Goal: Task Accomplishment & Management: Manage account settings

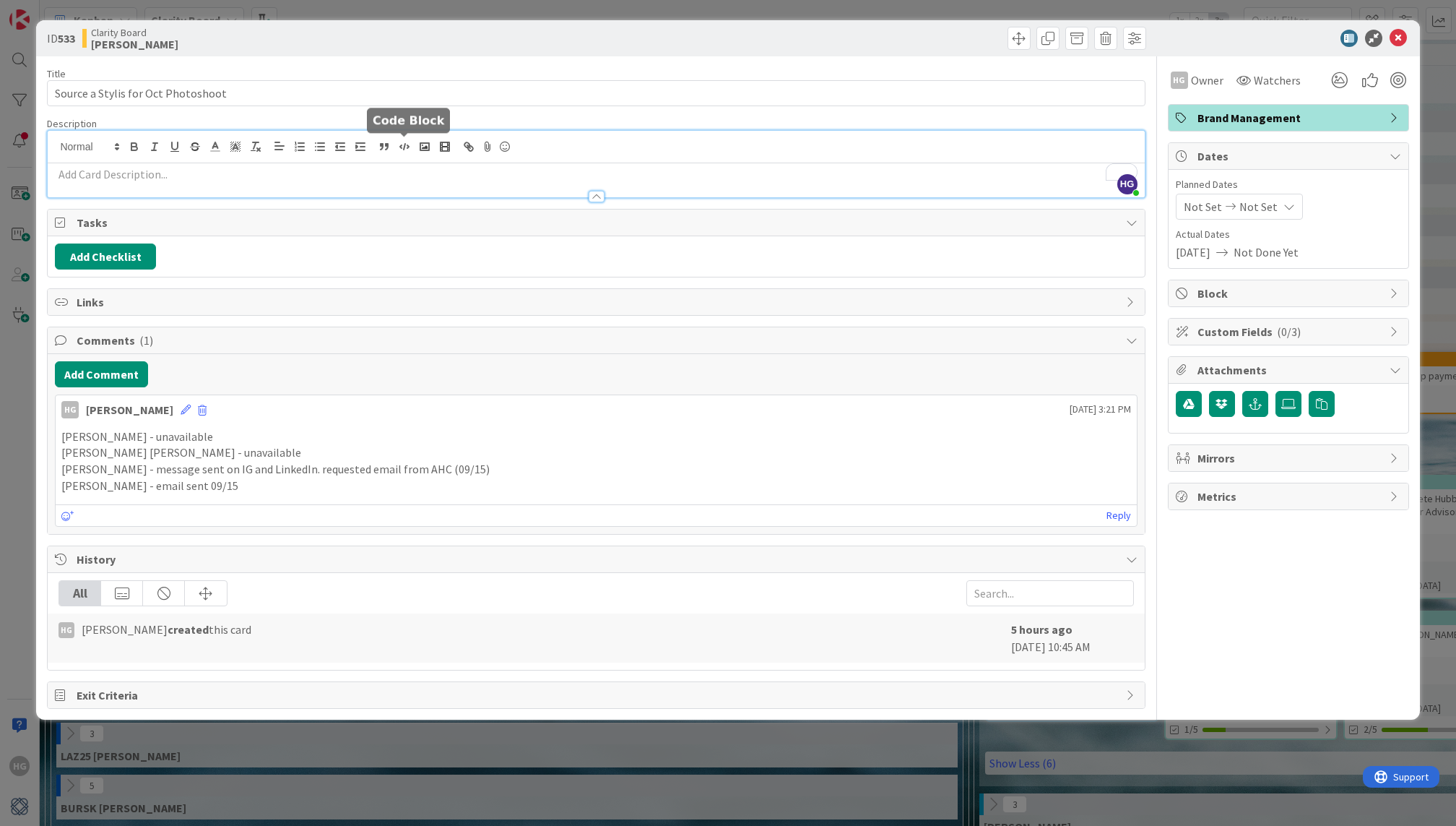
scroll to position [62, 1113]
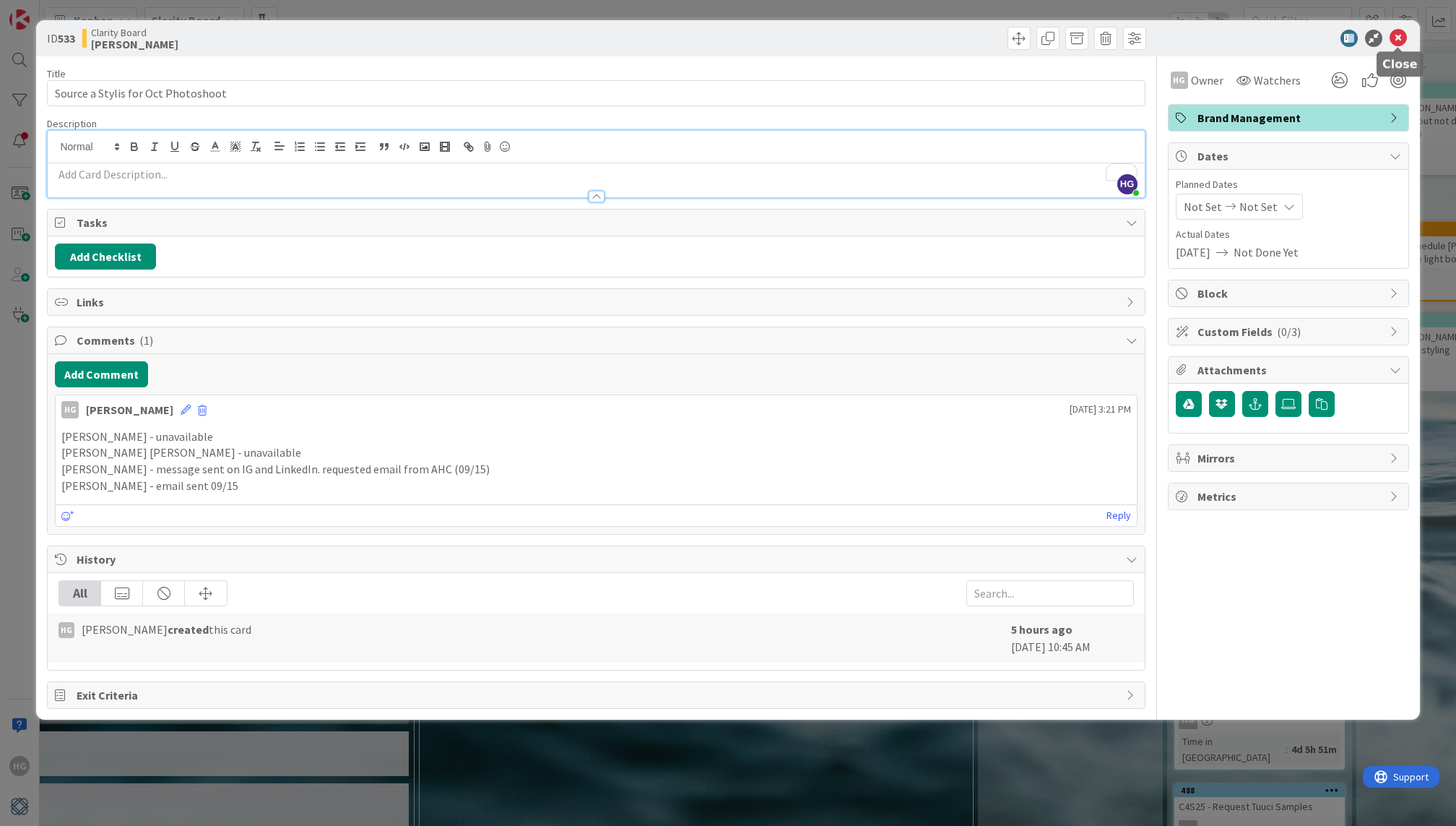
click at [1395, 38] on icon at bounding box center [1398, 38] width 17 height 17
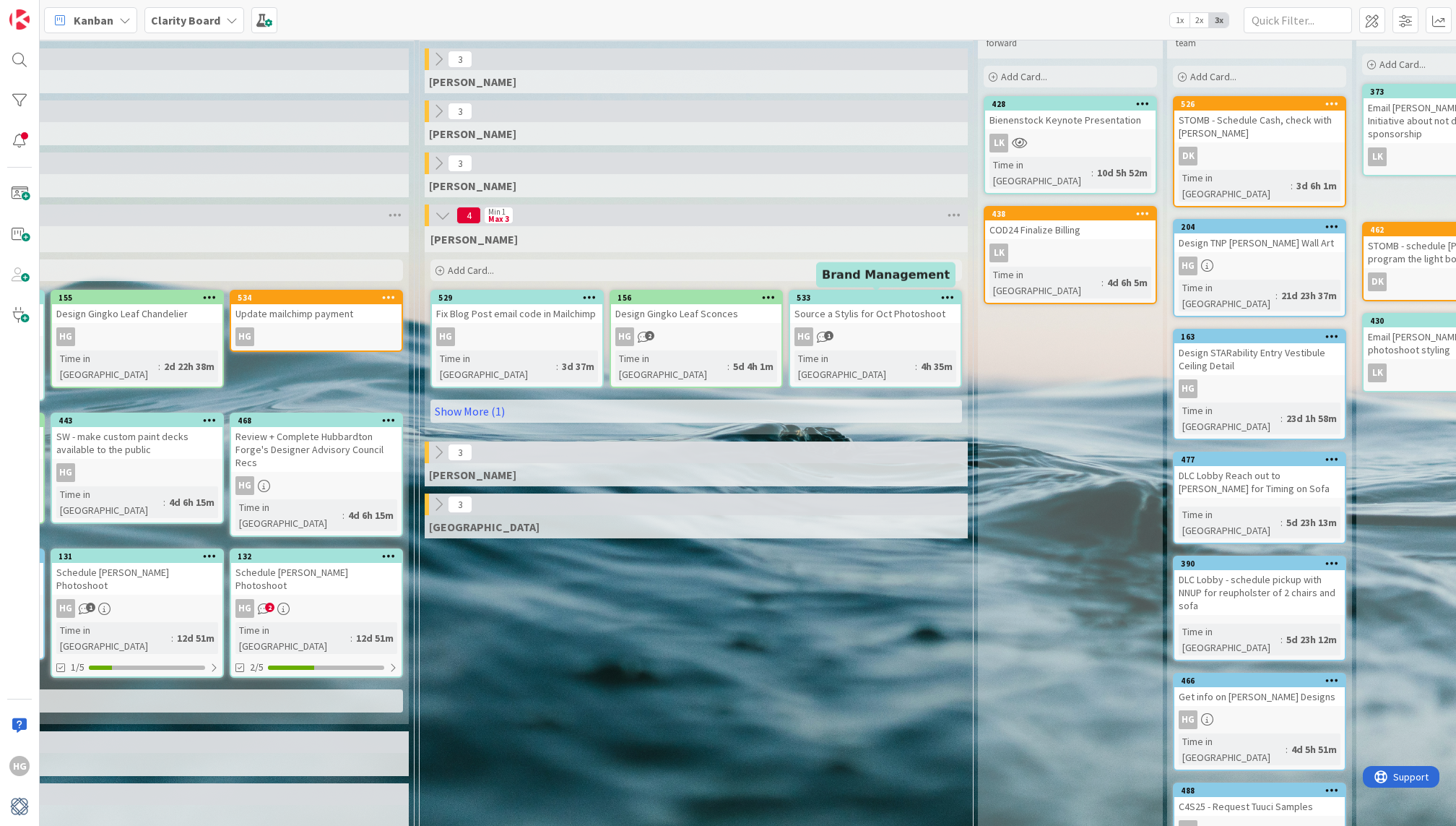
click at [887, 312] on div "Source a Stylis for Oct Photoshoot" at bounding box center [875, 314] width 170 height 19
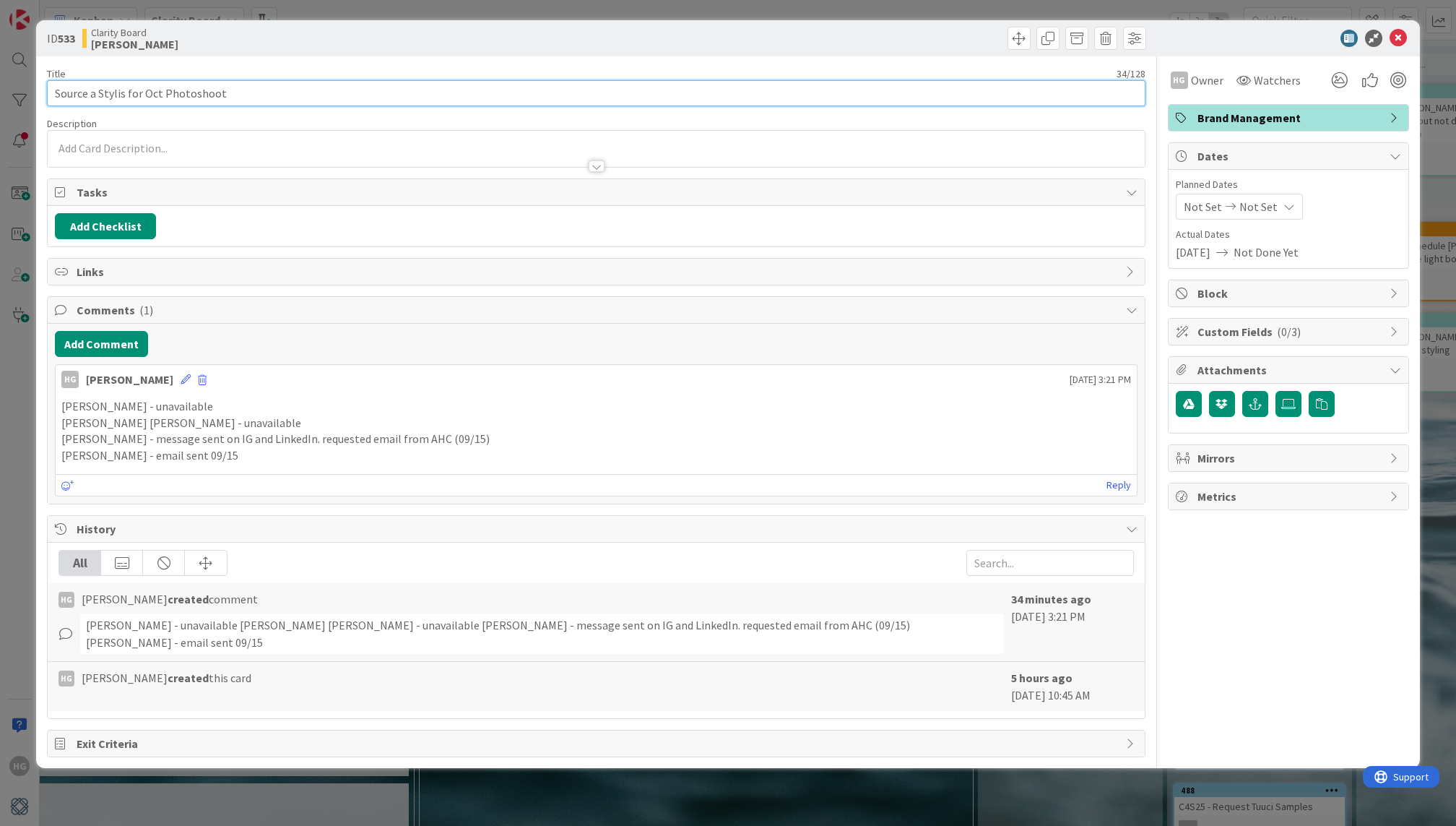
click at [68, 93] on input "Source a Stylis for Oct Photoshoot" at bounding box center [595, 93] width 1097 height 26
click at [122, 94] on input "Secure a Stylis for Oct Photoshoot" at bounding box center [595, 93] width 1097 height 26
type input "Secure a Stylist for Oct Photoshoot"
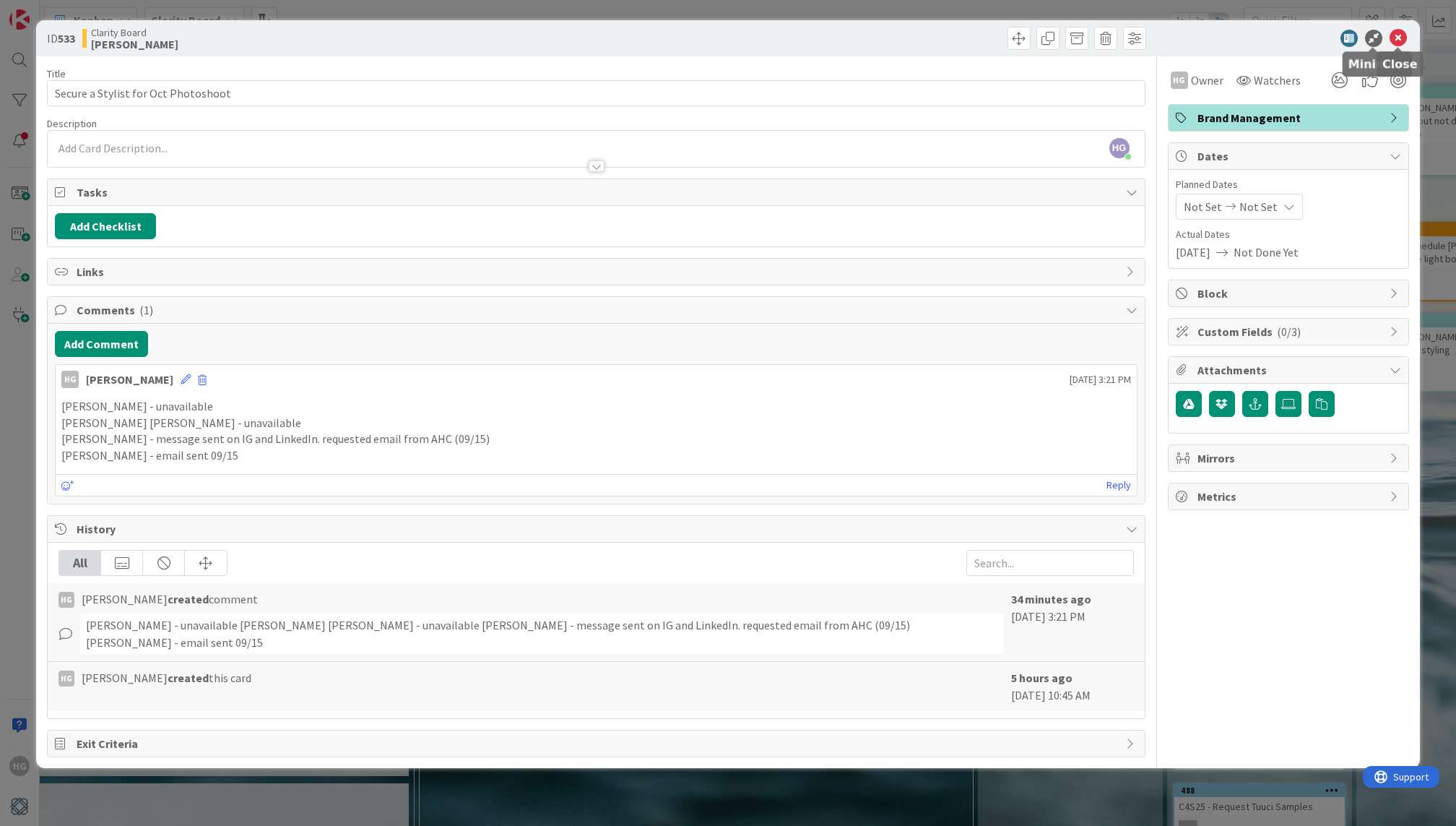
click at [1397, 35] on icon at bounding box center [1398, 38] width 17 height 17
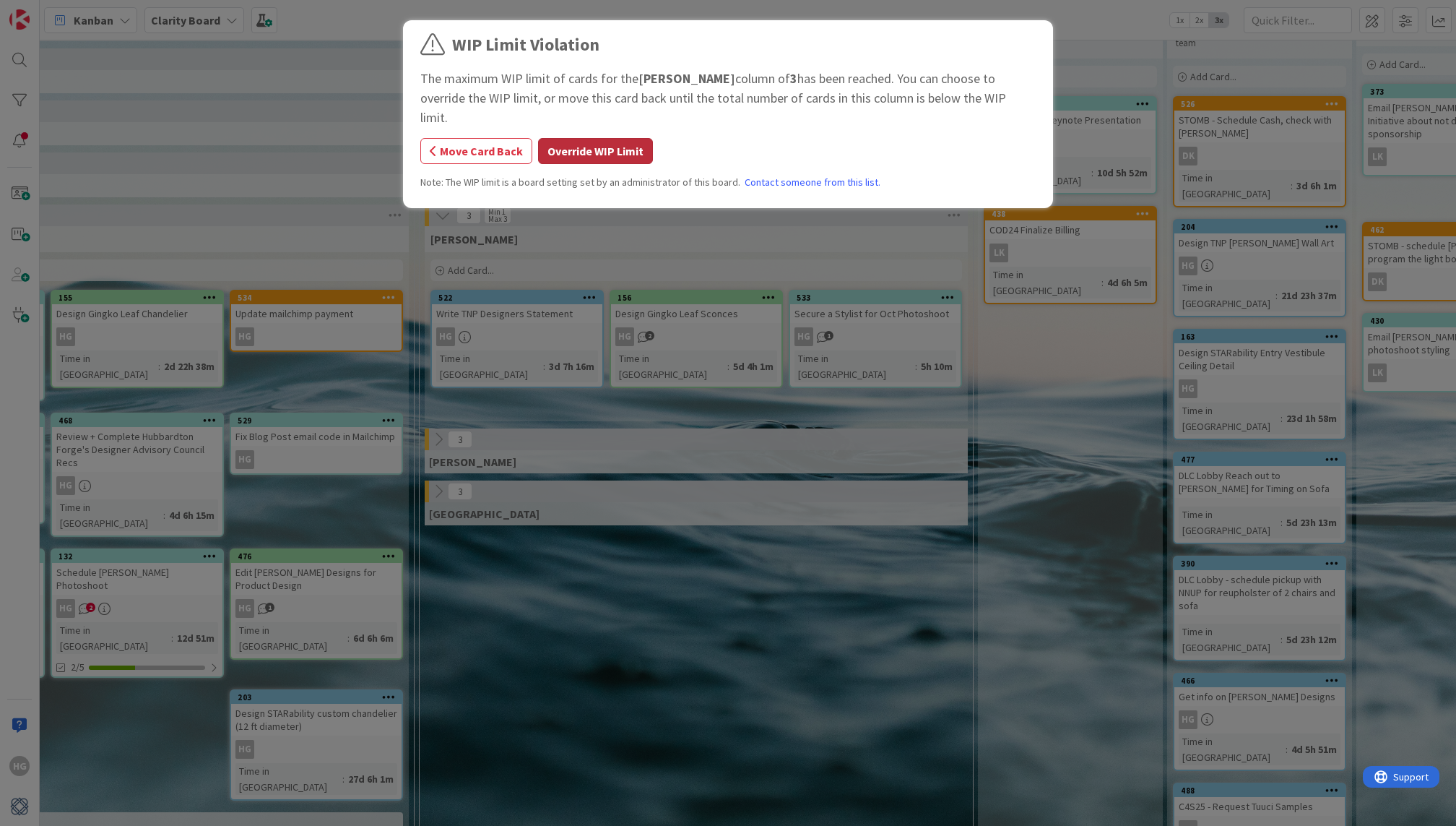
click at [580, 138] on button "Override WIP Limit" at bounding box center [595, 151] width 115 height 26
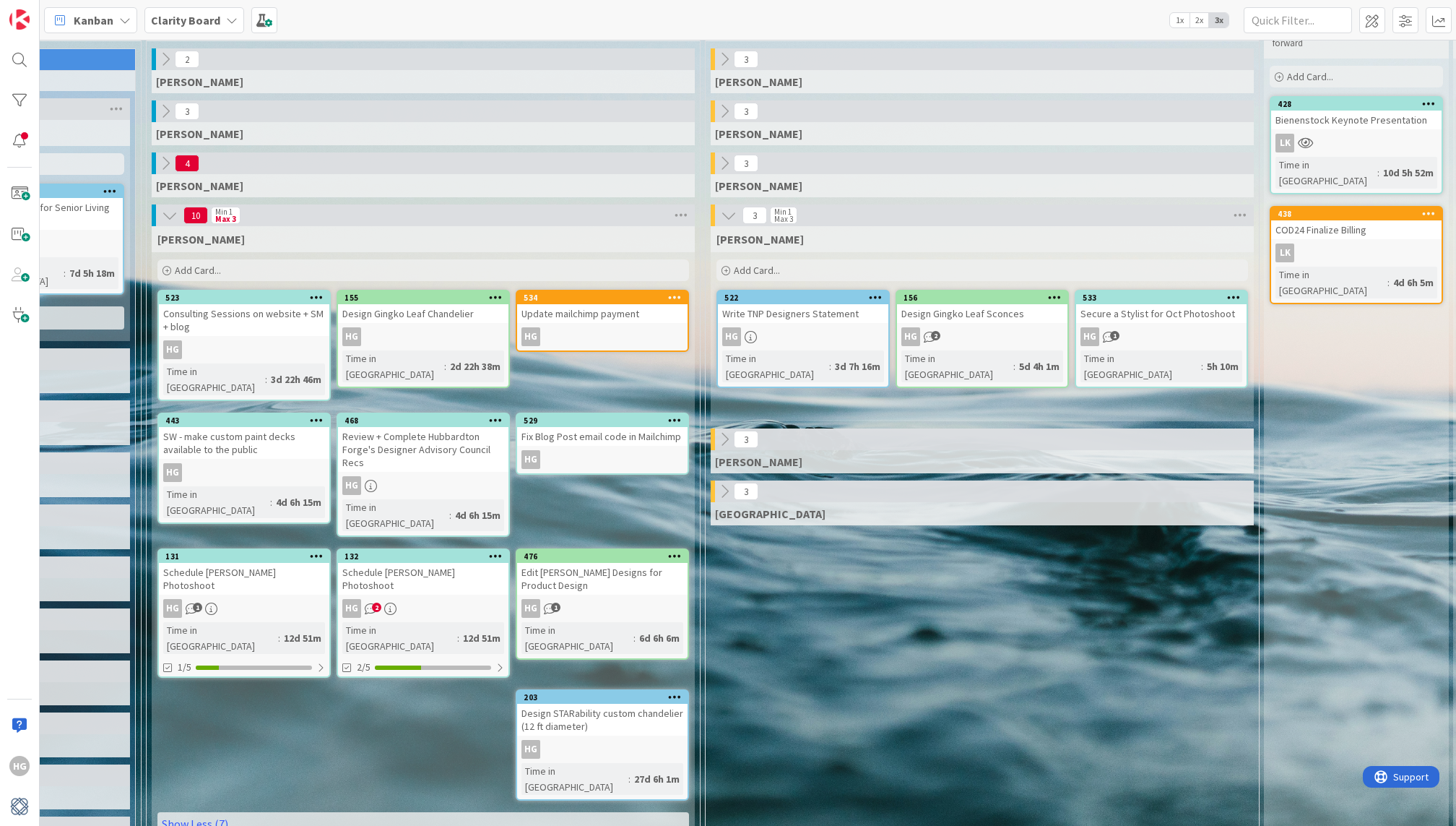
scroll to position [62, 827]
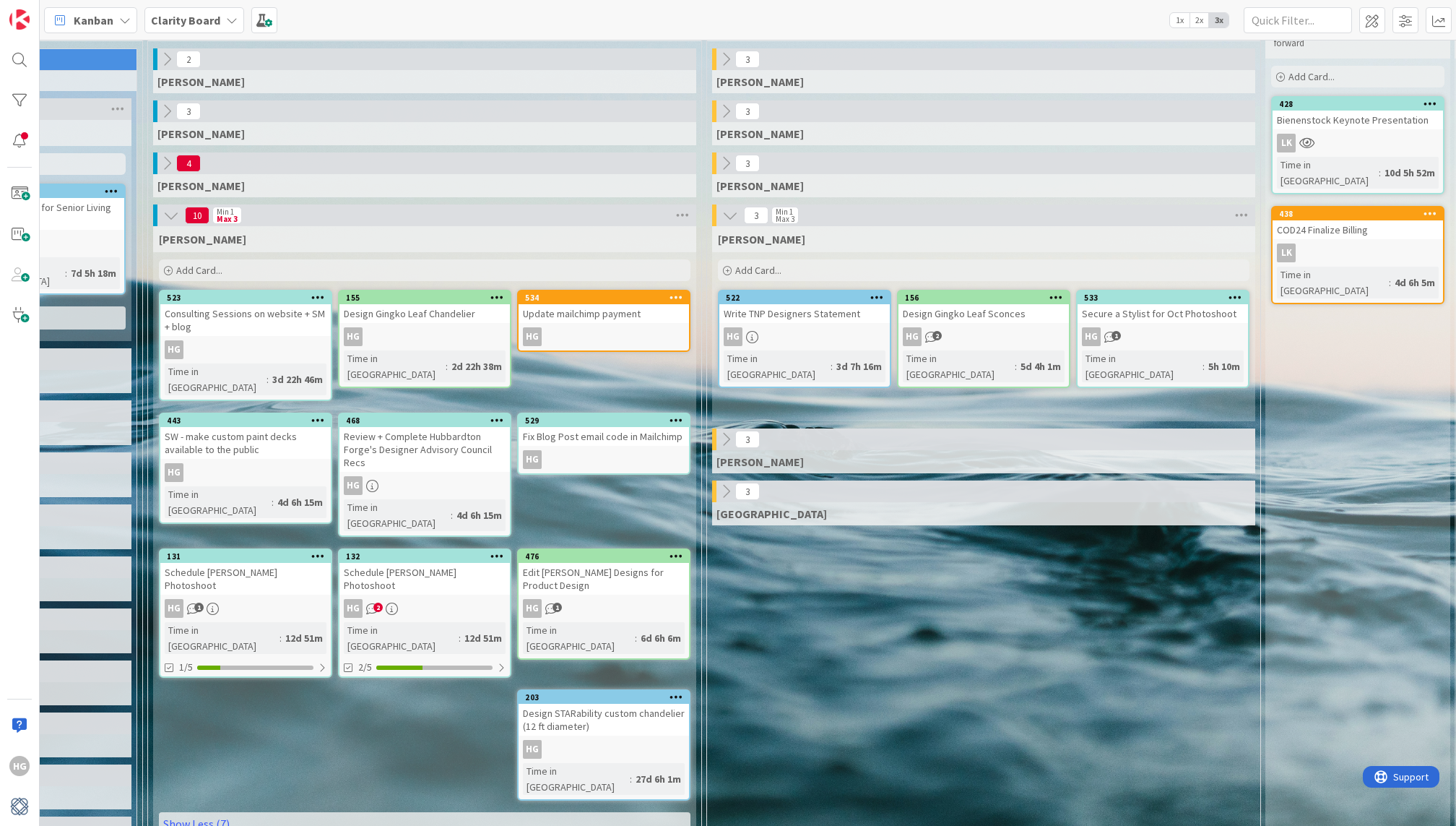
click at [163, 220] on icon at bounding box center [171, 215] width 16 height 16
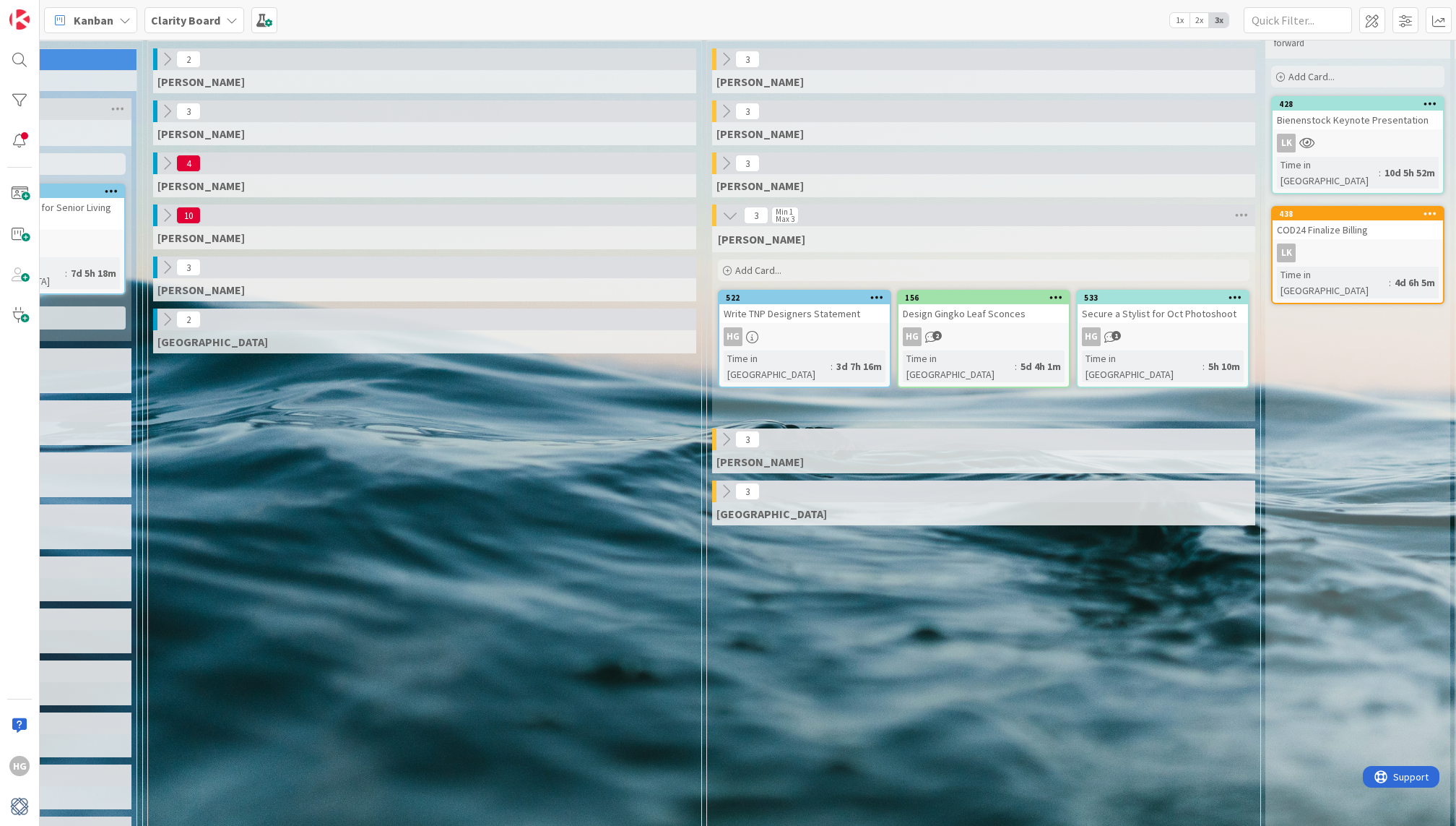
click at [821, 266] on div "Add Card..." at bounding box center [984, 270] width 532 height 22
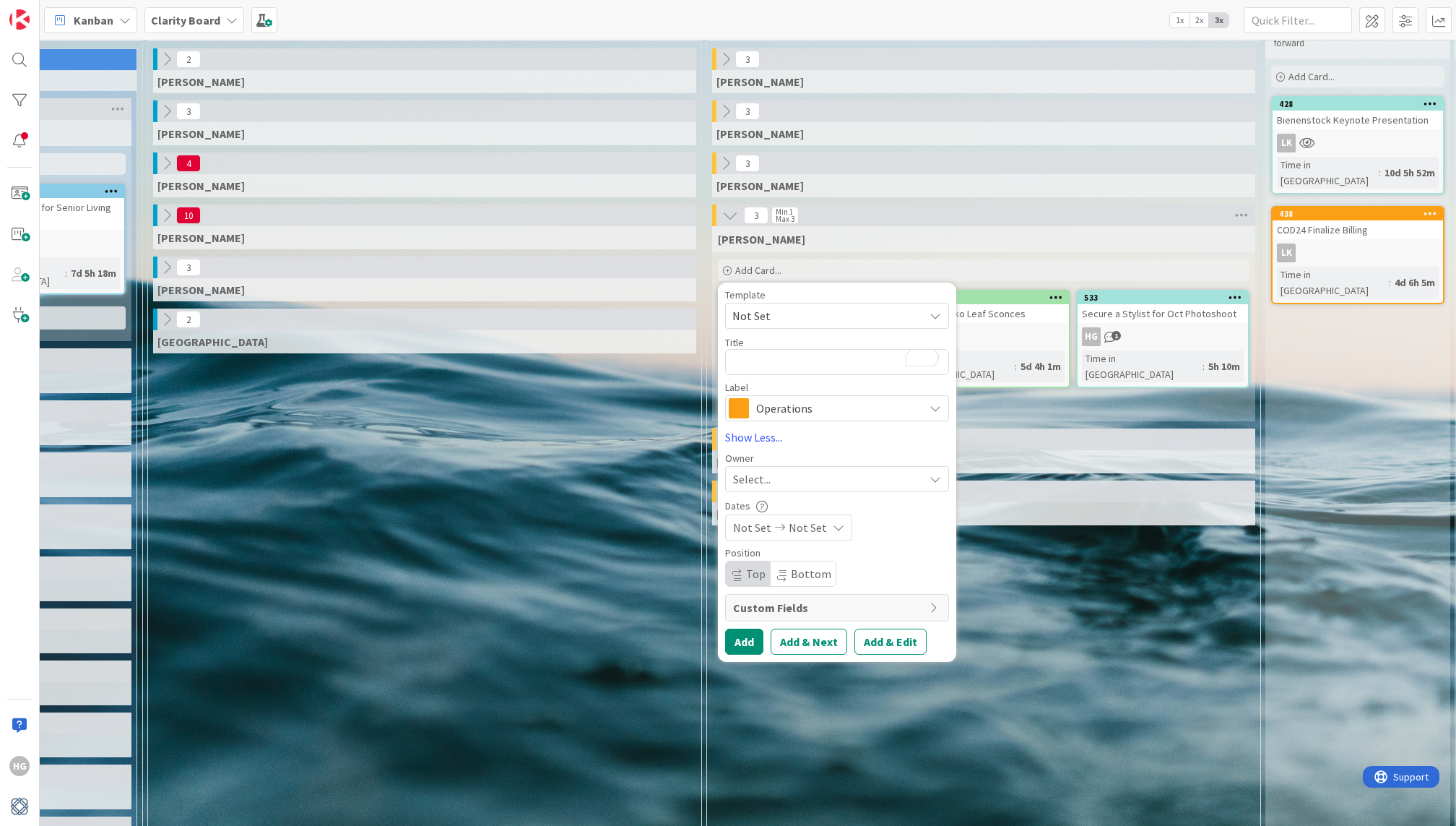
click at [775, 403] on span "Operations" at bounding box center [836, 408] width 160 height 20
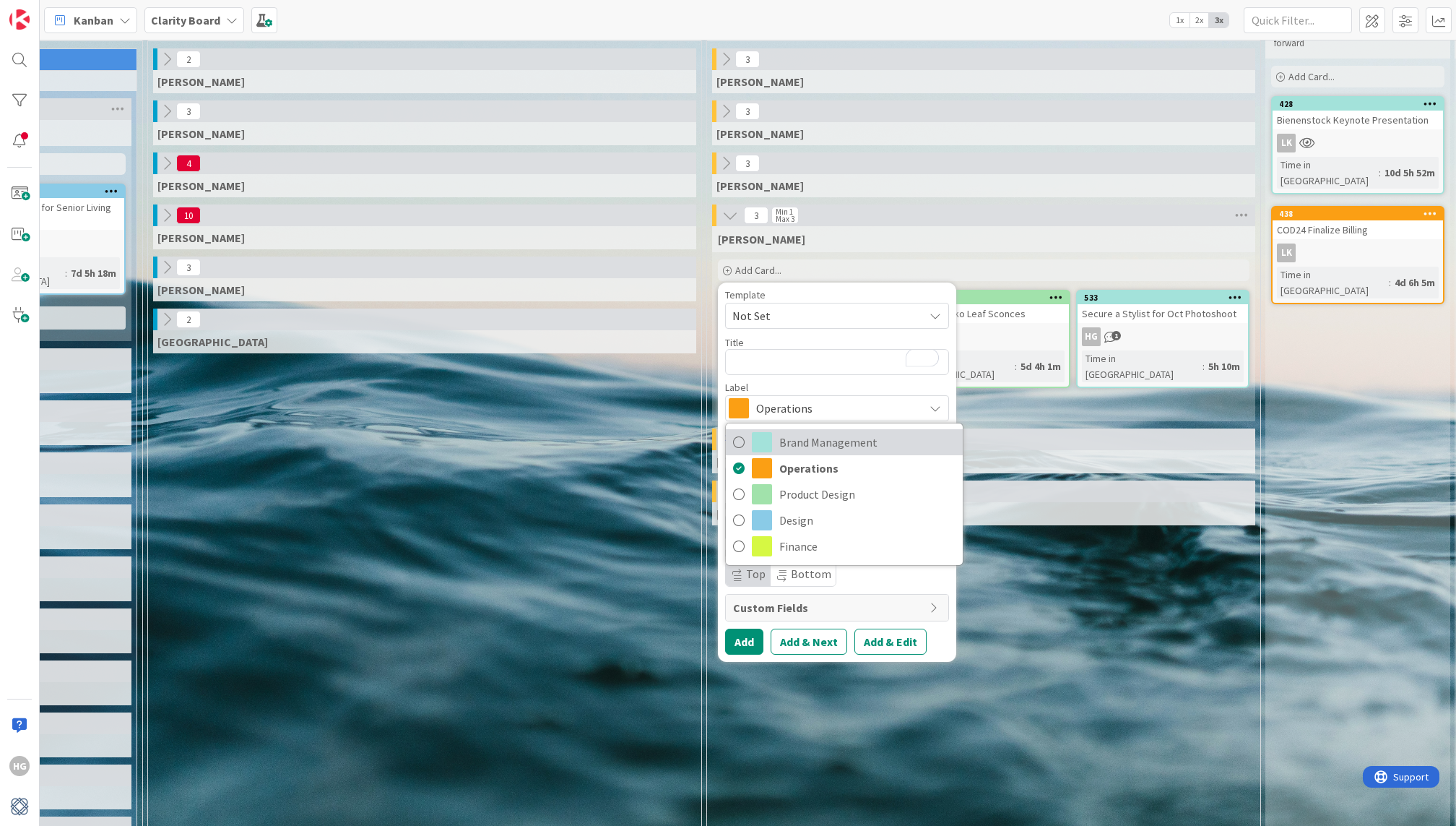
click at [774, 441] on link "Brand Management" at bounding box center [844, 442] width 237 height 26
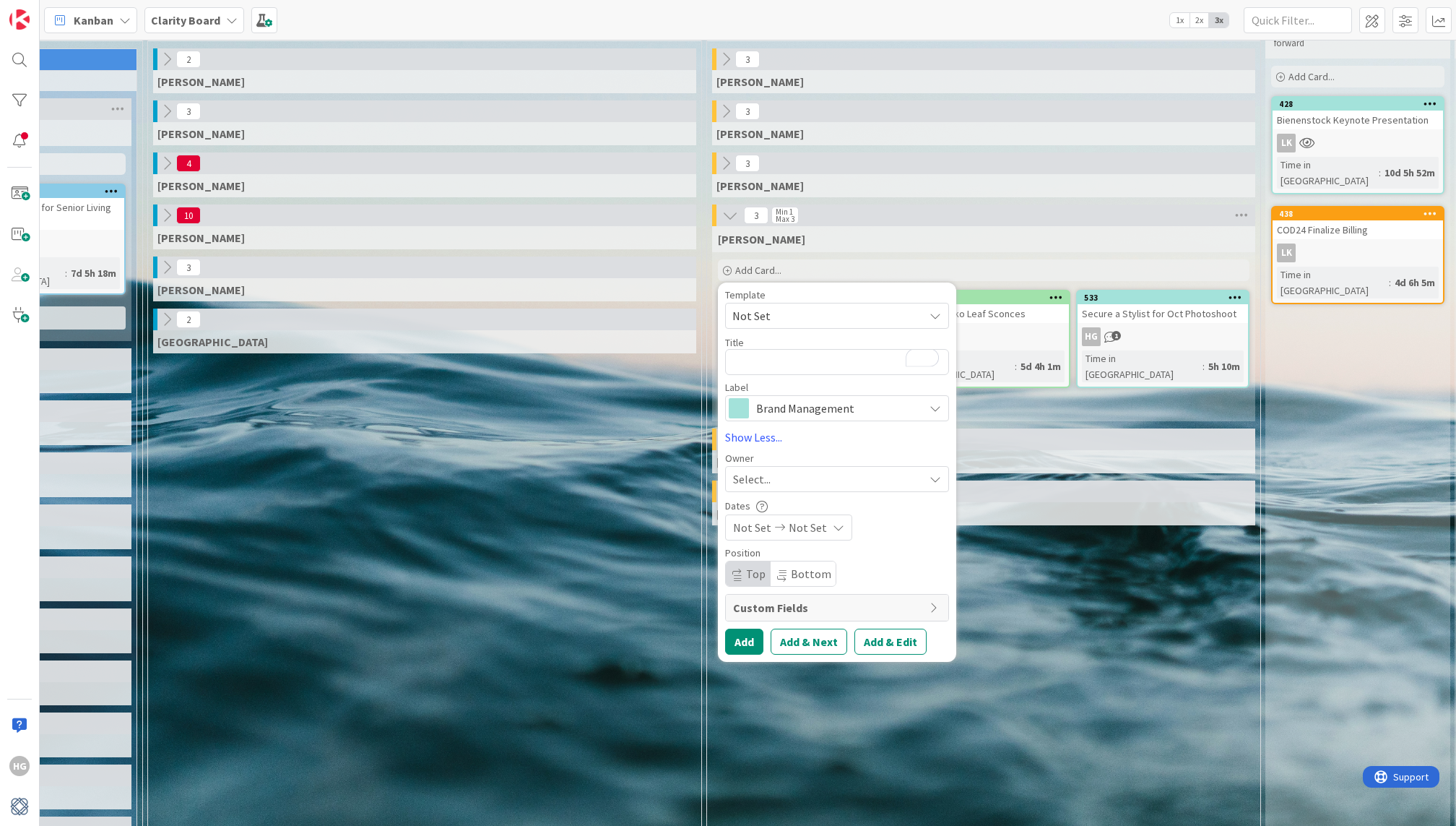
click at [765, 470] on span "Select..." at bounding box center [752, 479] width 38 height 17
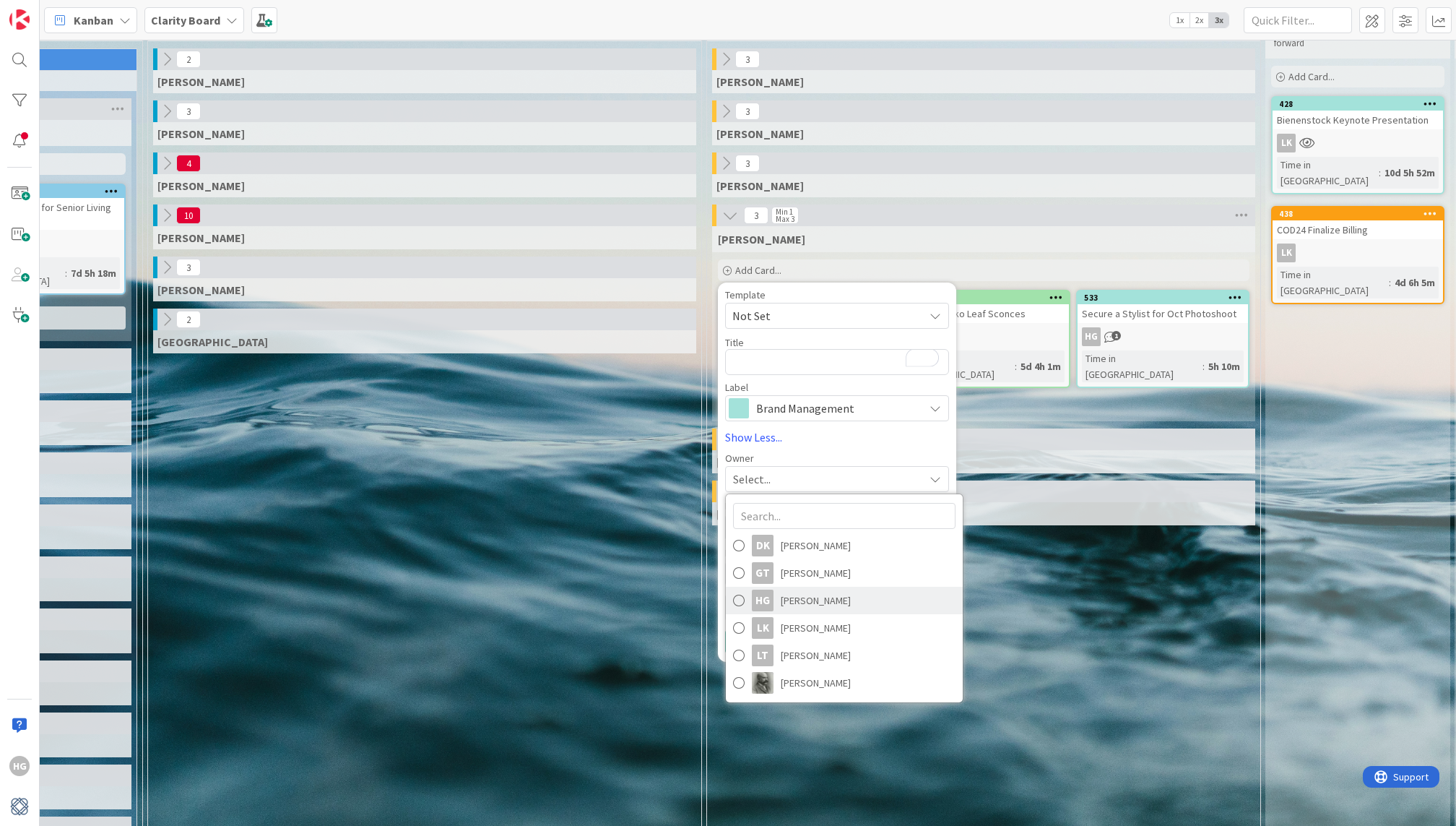
click at [763, 600] on div "HG" at bounding box center [763, 601] width 22 height 22
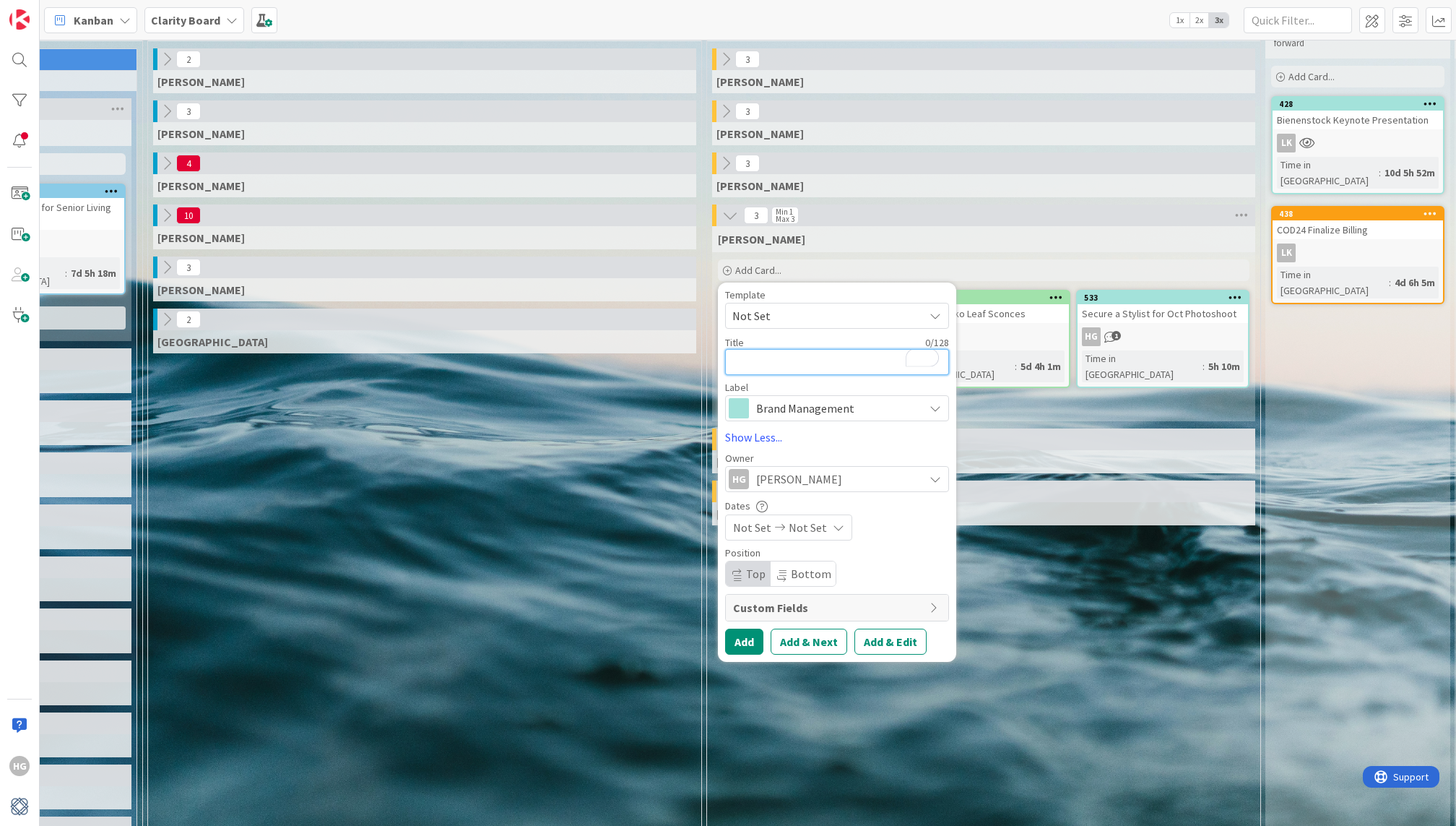
click at [752, 351] on textarea "To enrich screen reader interactions, please activate Accessibility in Grammarl…" at bounding box center [837, 362] width 224 height 26
type textarea "G"
type textarea "x"
type textarea "Ge"
type textarea "x"
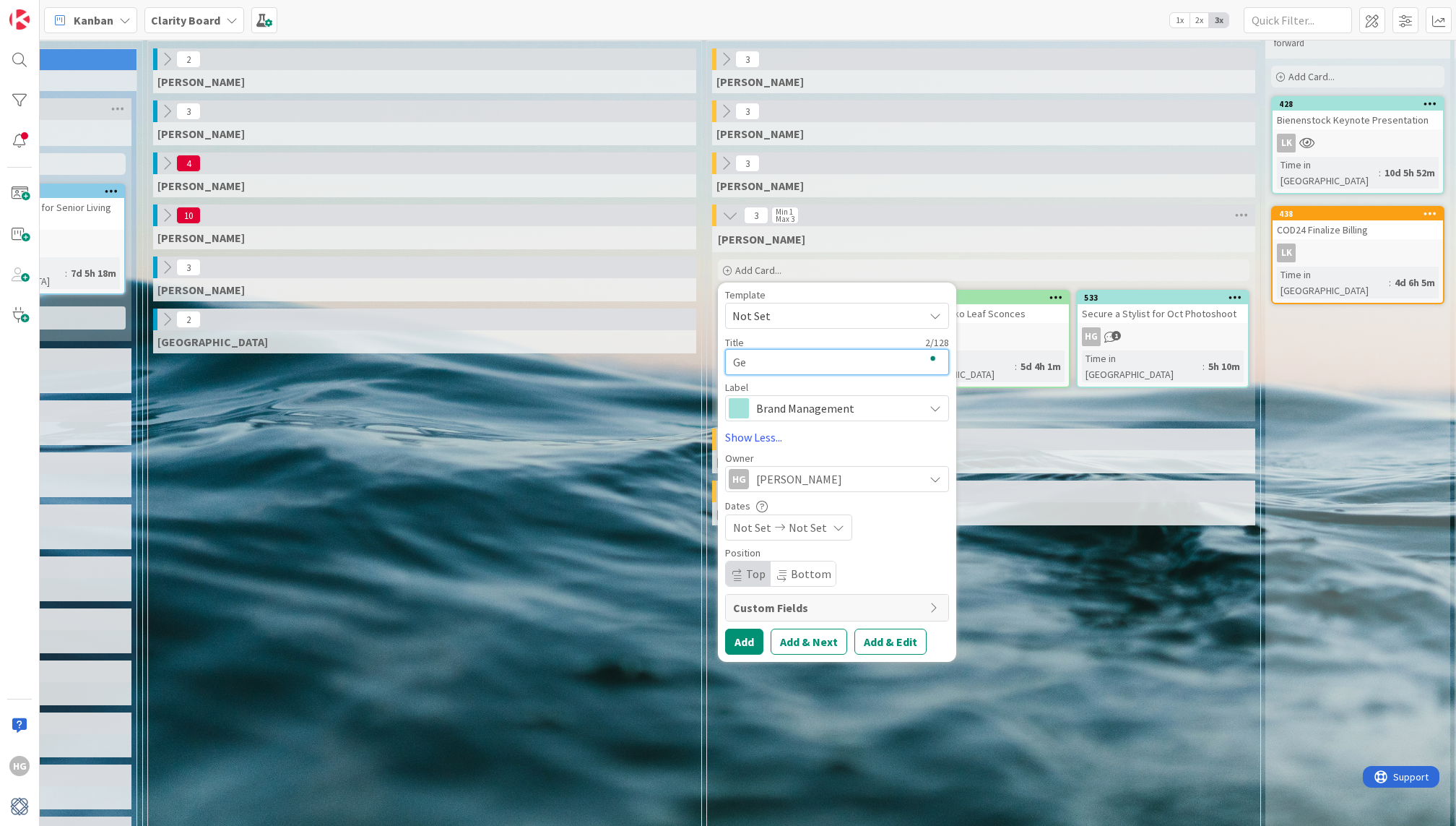
type textarea "Get"
type textarea "x"
type textarea "Get"
type textarea "x"
type textarea "Get f"
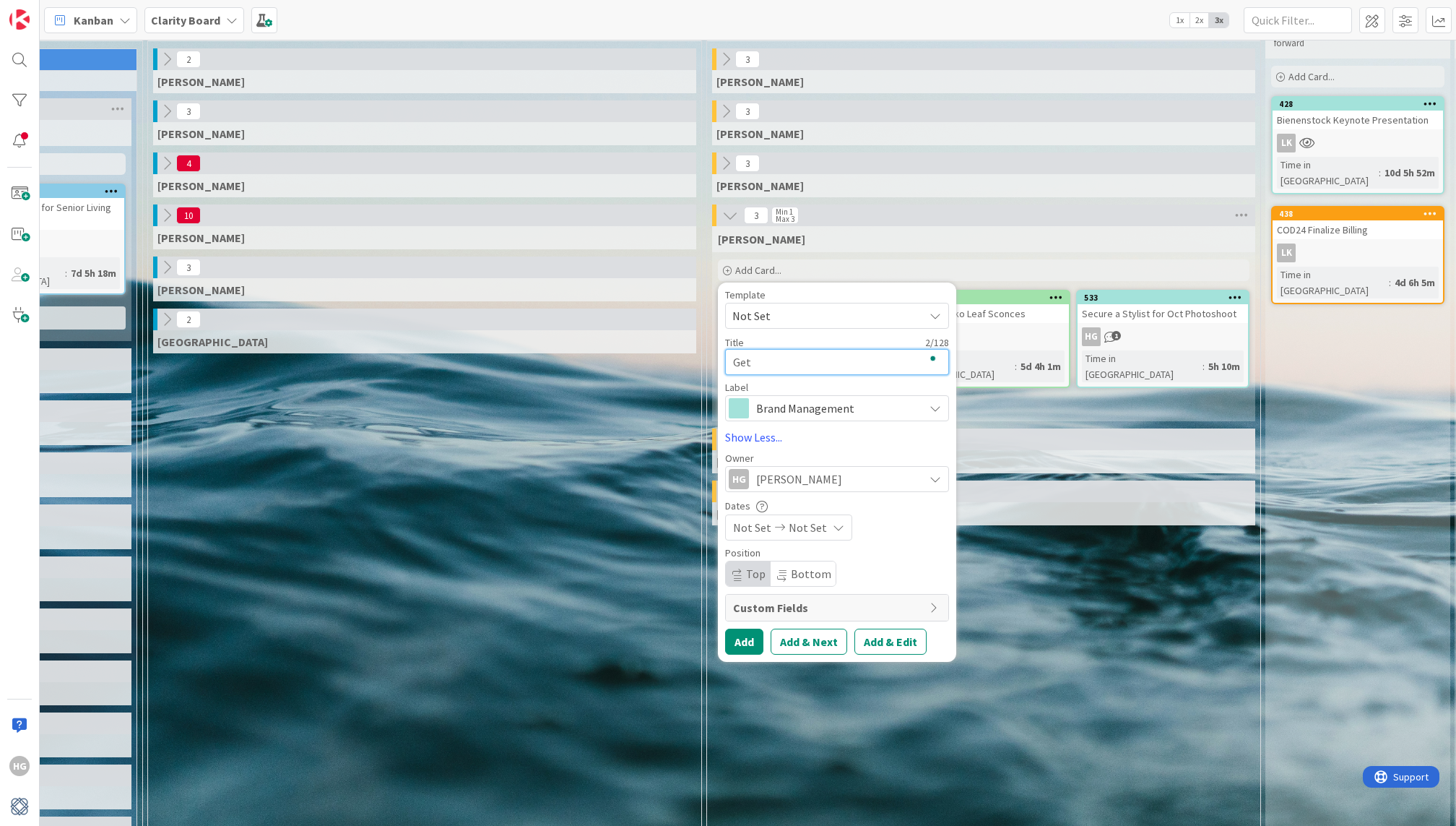
type textarea "x"
type textarea "Get fi"
type textarea "x"
type textarea "Get fin"
type textarea "x"
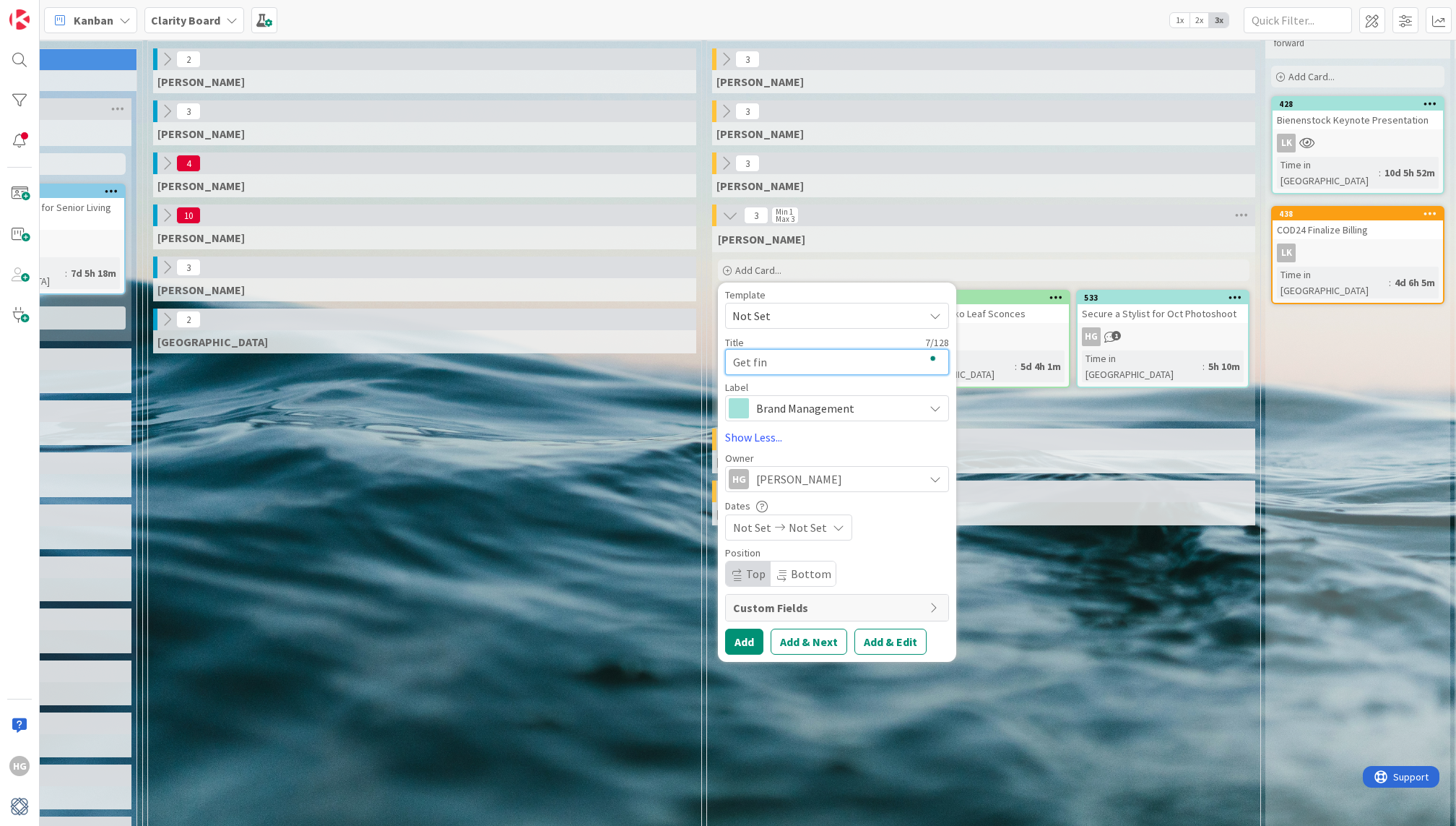
type textarea "Get fina"
type textarea "x"
type textarea "Get final"
type textarea "x"
type textarea "Get final"
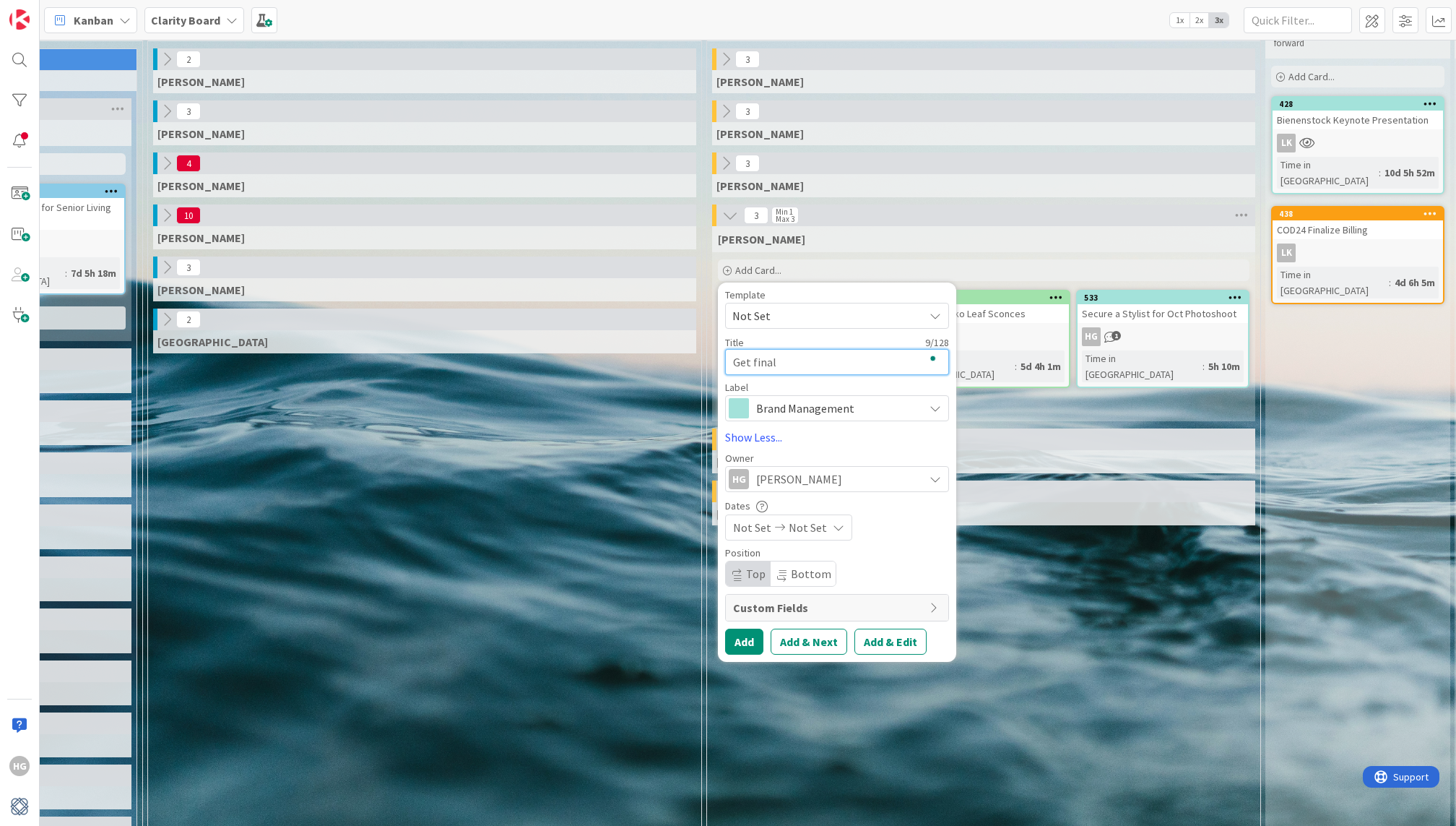
type textarea "x"
type textarea "Get final s"
type textarea "x"
type textarea "Get final sh"
type textarea "x"
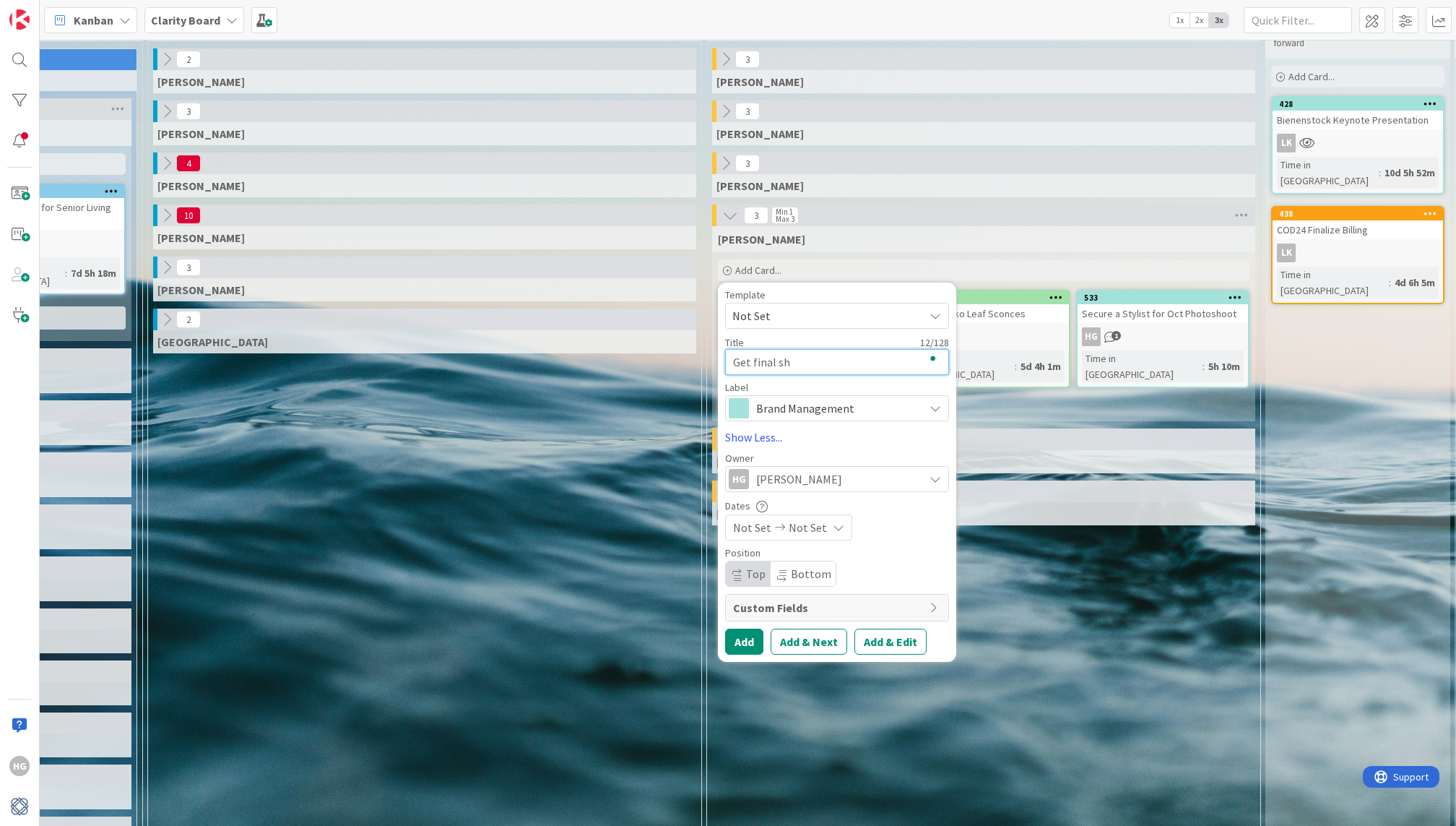
scroll to position [62, 0]
type textarea "Get final sho"
type textarea "x"
type textarea "Get final shot"
type textarea "x"
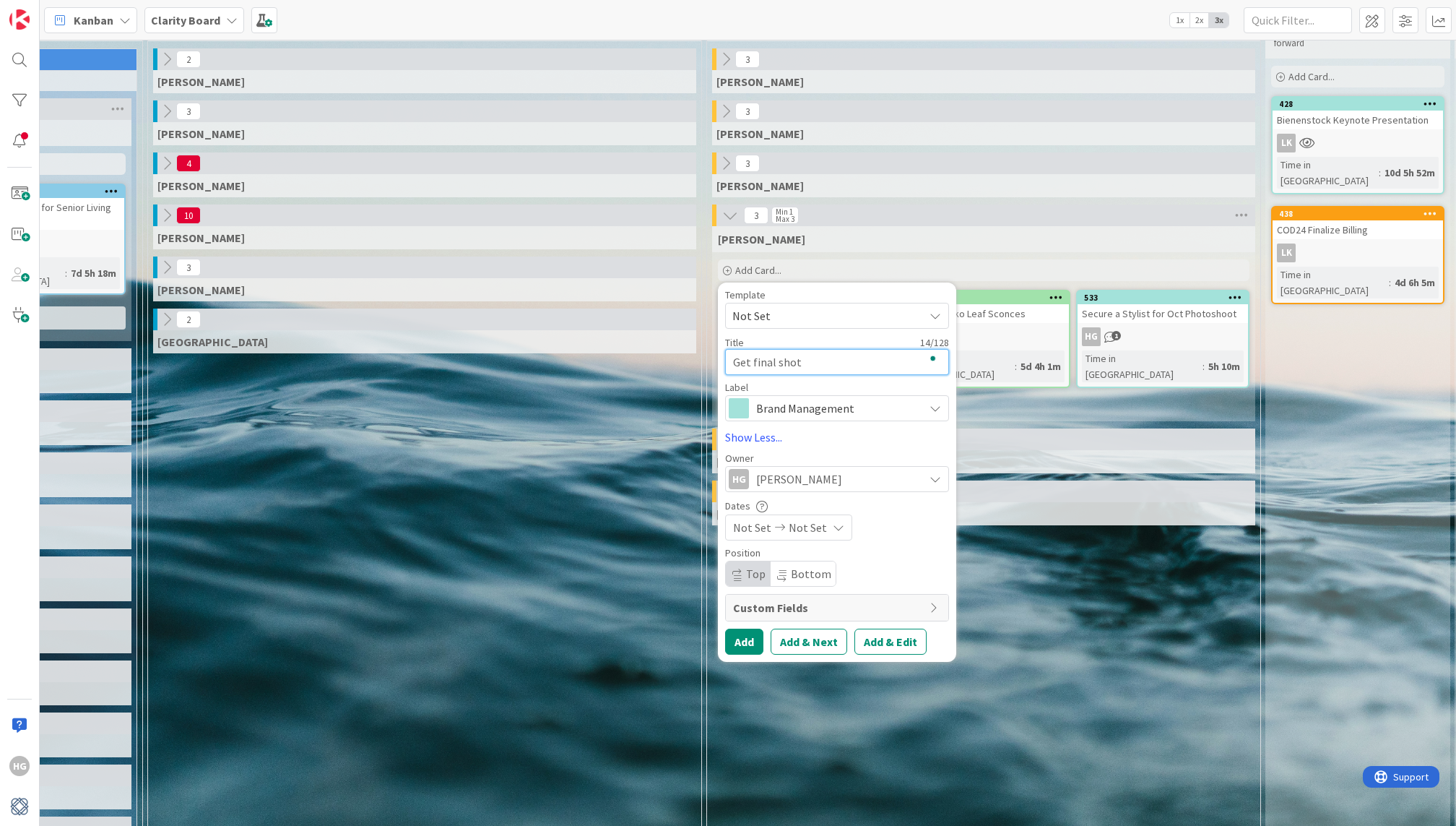
type textarea "Get final shots"
type textarea "x"
type textarea "Get final shots"
type textarea "x"
type textarea "Get final shots g"
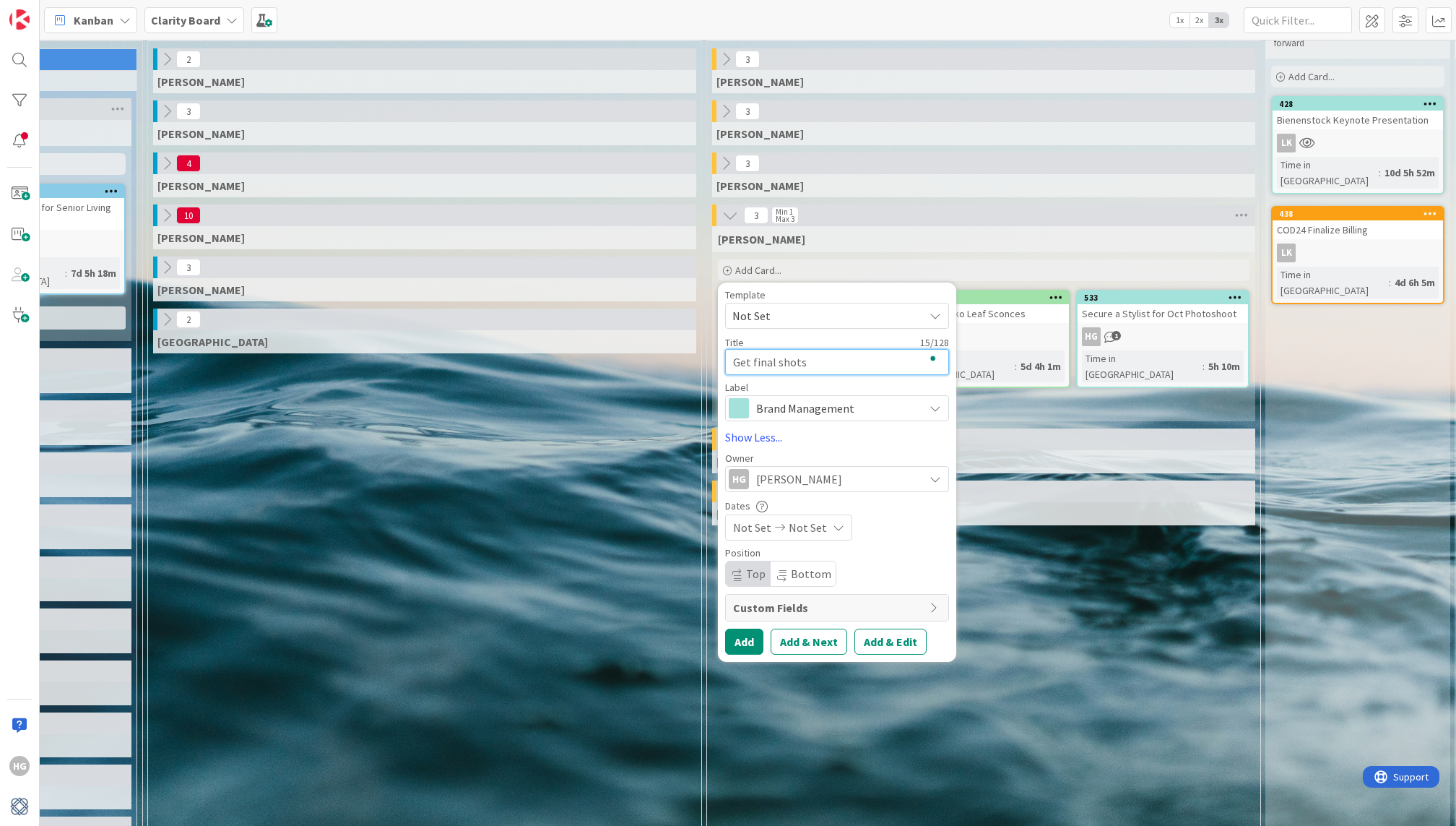
type textarea "x"
type textarea "Get final shots"
type textarea "x"
type textarea "Get final shots f"
type textarea "x"
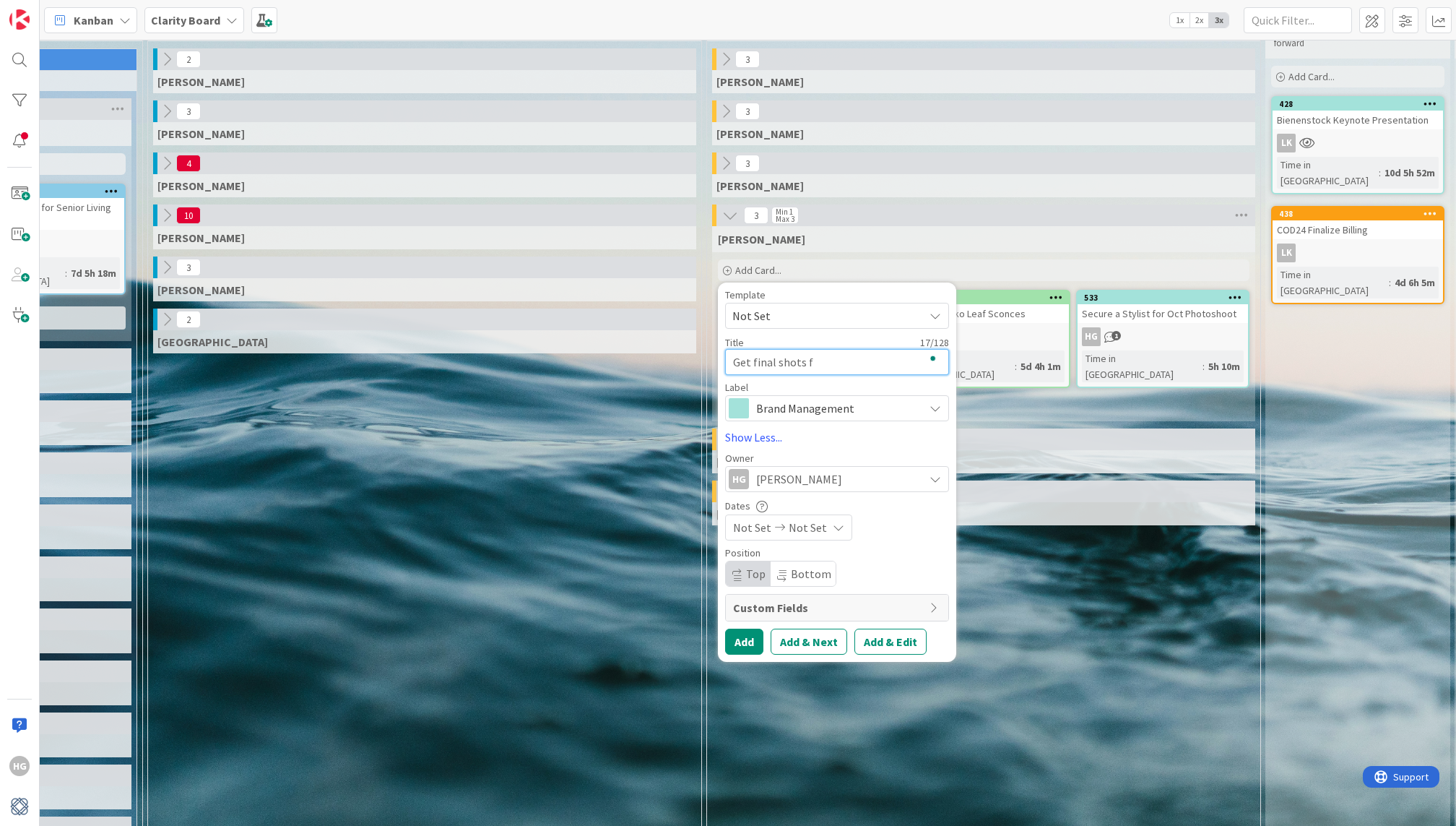
type textarea "Get final shots fr"
type textarea "x"
type textarea "Get final shots fro"
type textarea "x"
type textarea "Get final shots from"
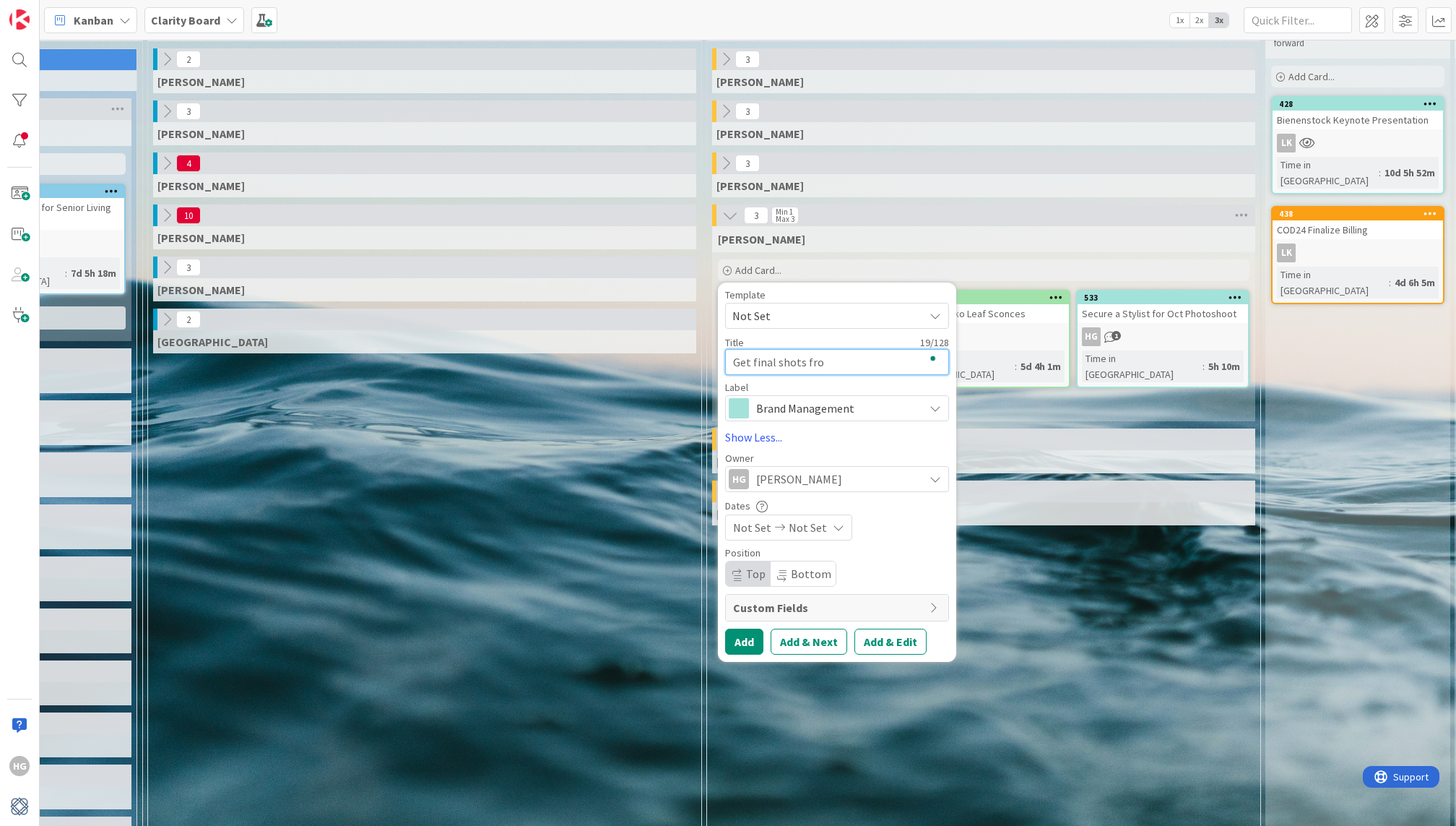
type textarea "x"
type textarea "Get final shots from"
type textarea "x"
type textarea "Get final shots from M"
type textarea "x"
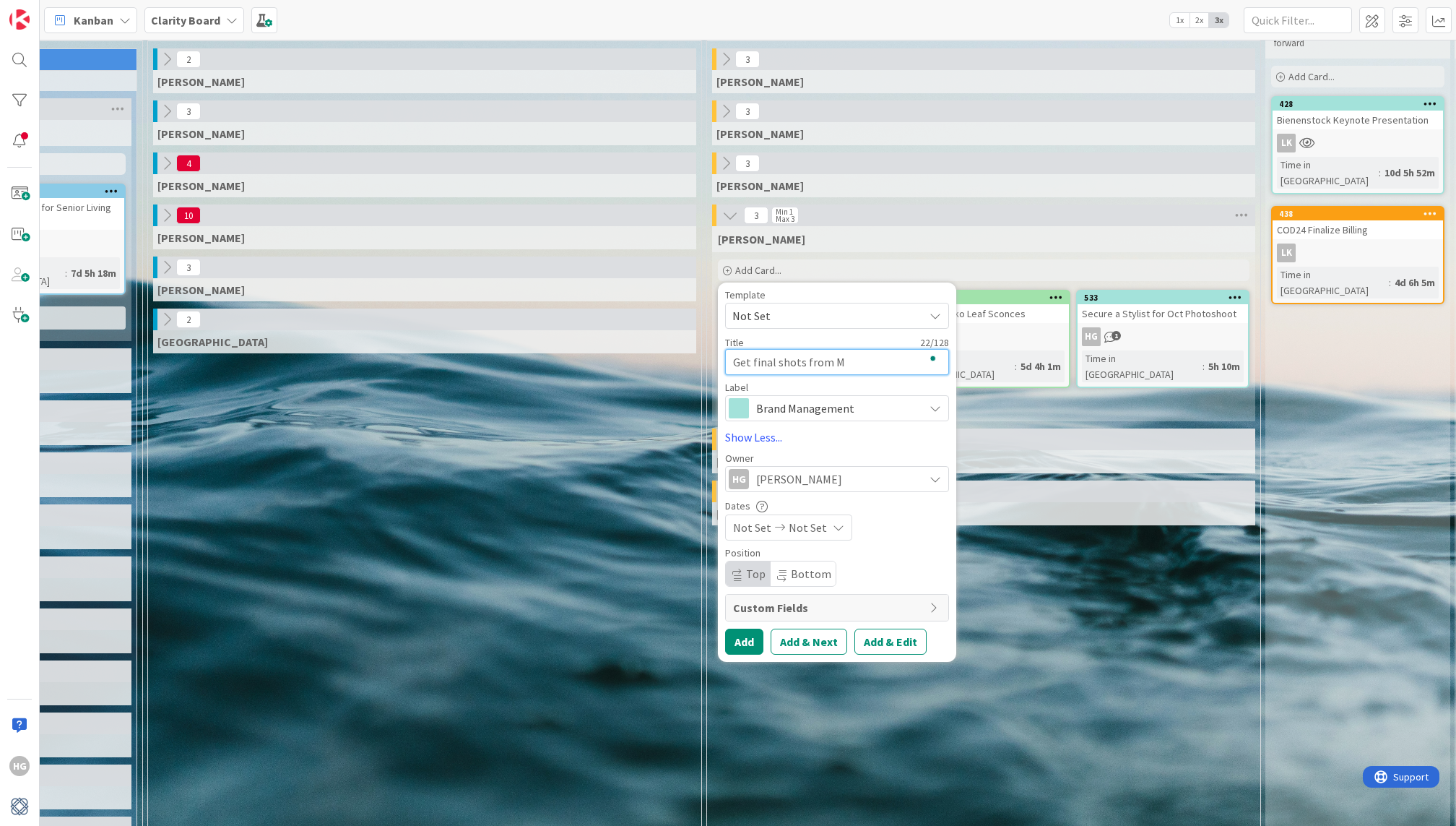
type textarea "Get final shots from Ma"
type textarea "x"
type textarea "Get final shots from Mag"
type textarea "x"
type textarea "Get final shots from Magn"
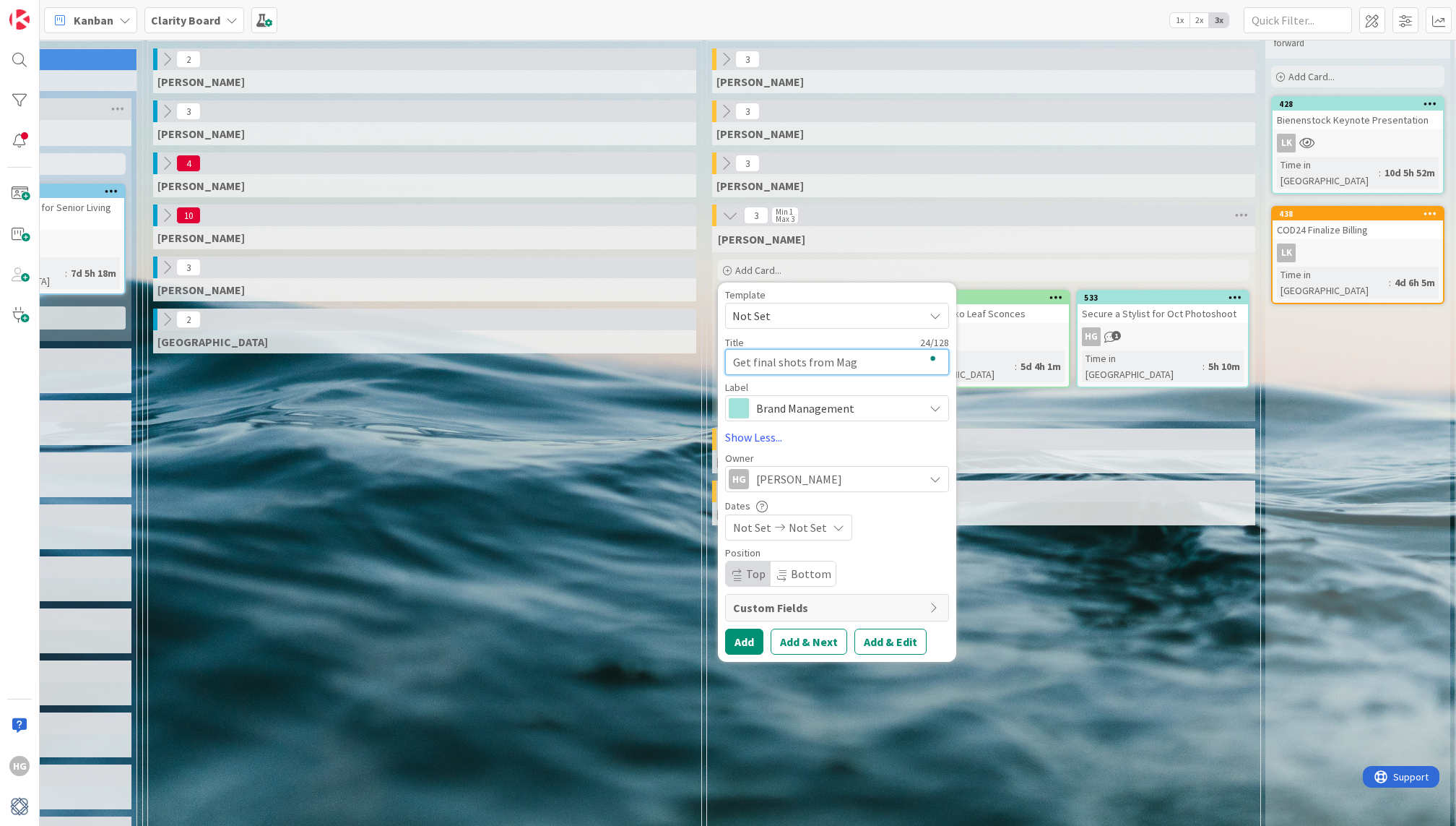
type textarea "x"
type textarea "Get final shots from Magne"
type textarea "x"
type textarea "Get final shots from Magnel"
type textarea "x"
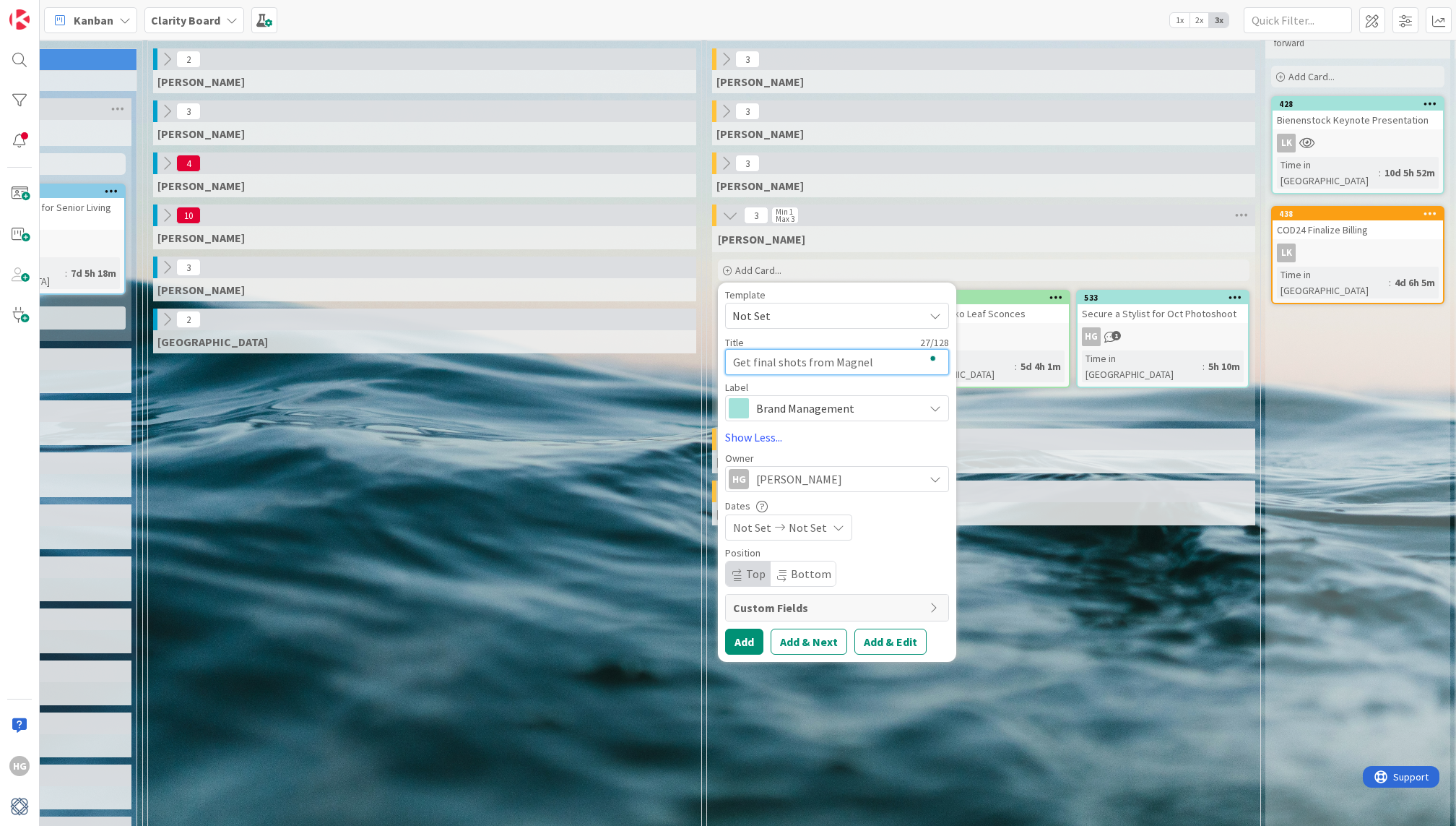
type textarea "Get final shots from [PERSON_NAME]"
type textarea "x"
type textarea "Get final shots from [PERSON_NAME]"
click at [740, 641] on button "Add" at bounding box center [744, 641] width 38 height 26
type textarea "x"
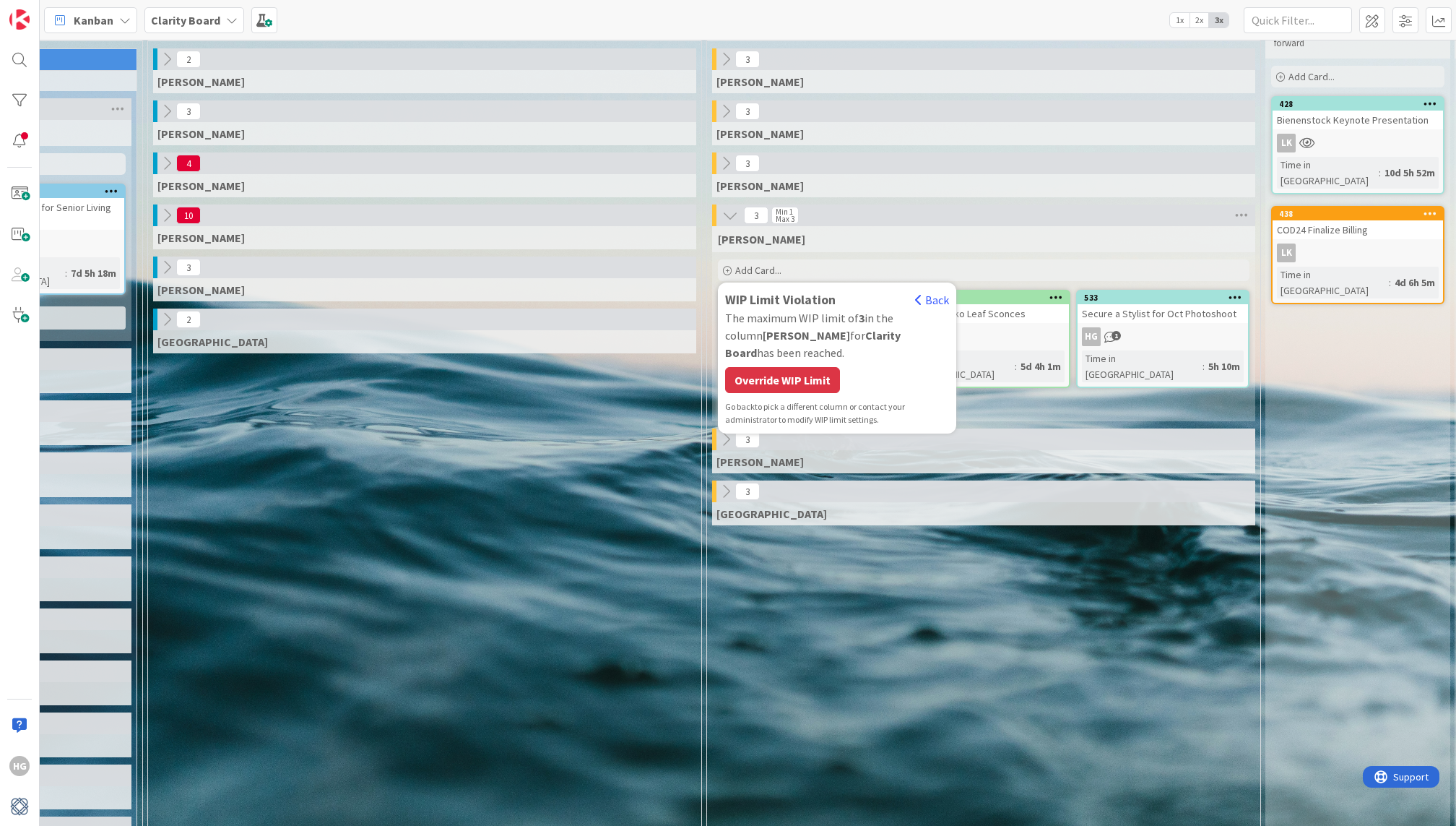
click at [1032, 390] on div "Hannah Add Card... WIP Limit Violation Back The maximum WIP limit of 3 in the c…" at bounding box center [984, 323] width 543 height 195
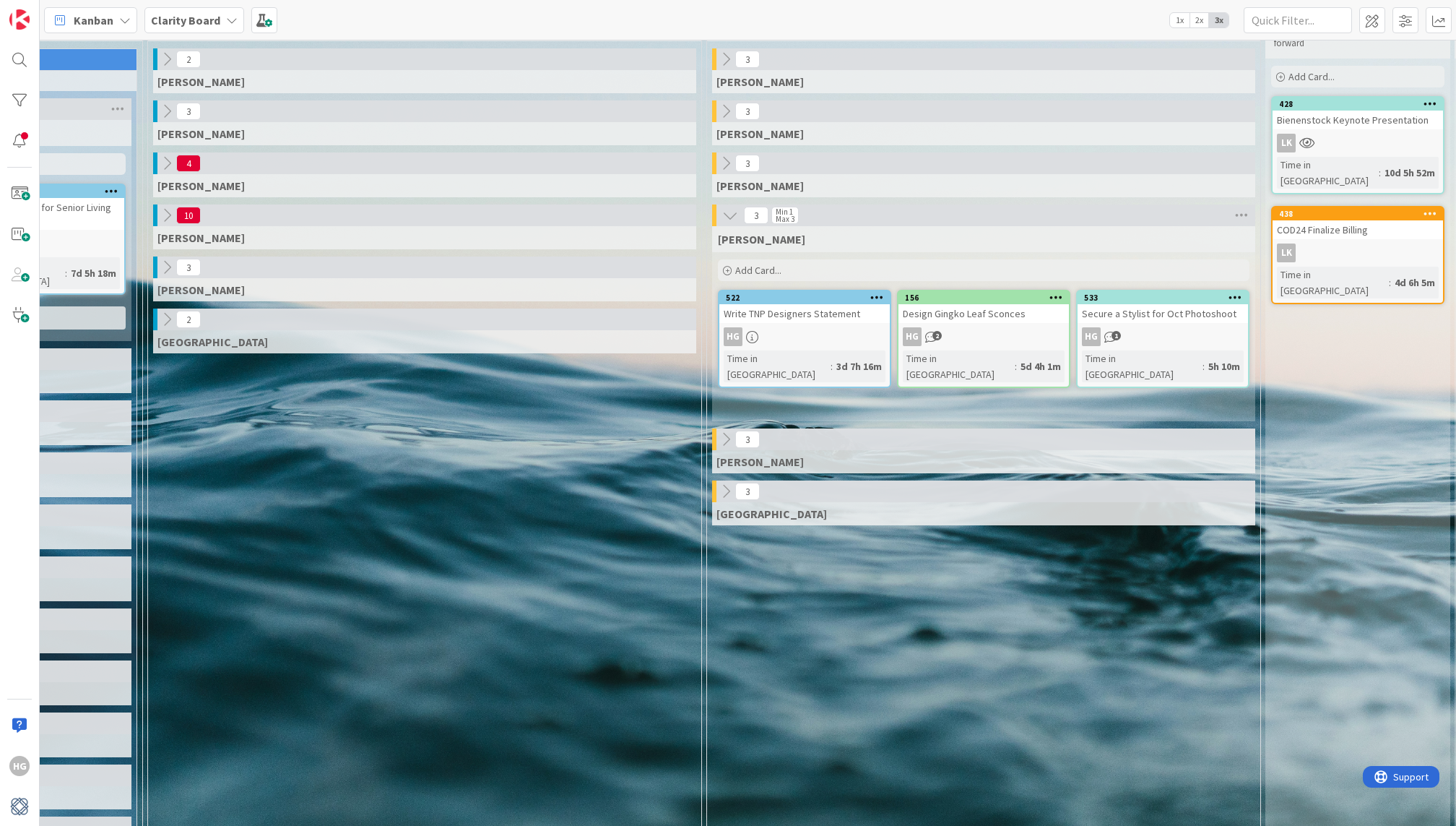
click at [819, 272] on div "Add Card..." at bounding box center [984, 270] width 532 height 22
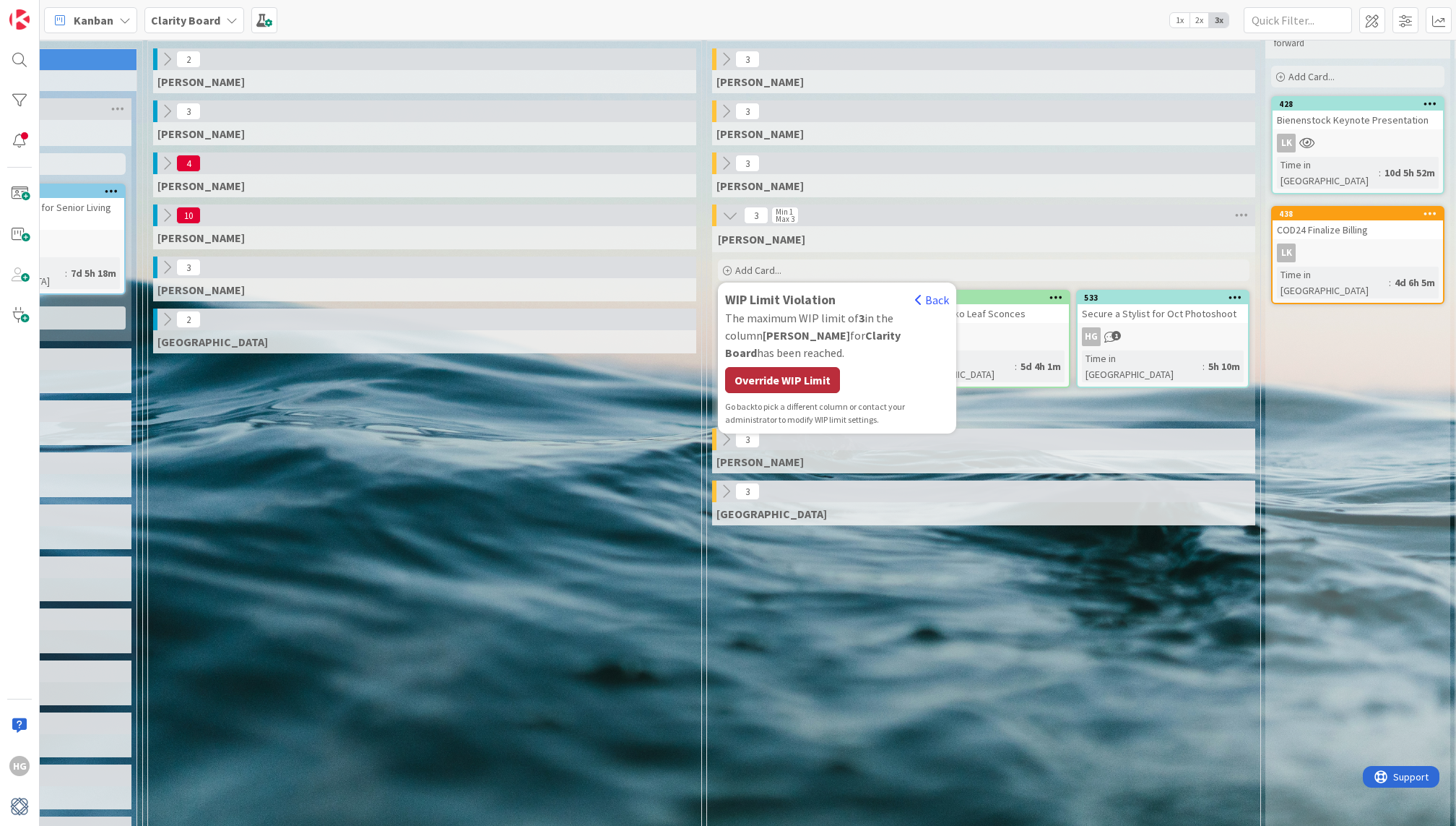
click at [785, 370] on div "Override WIP Limit" at bounding box center [782, 380] width 115 height 26
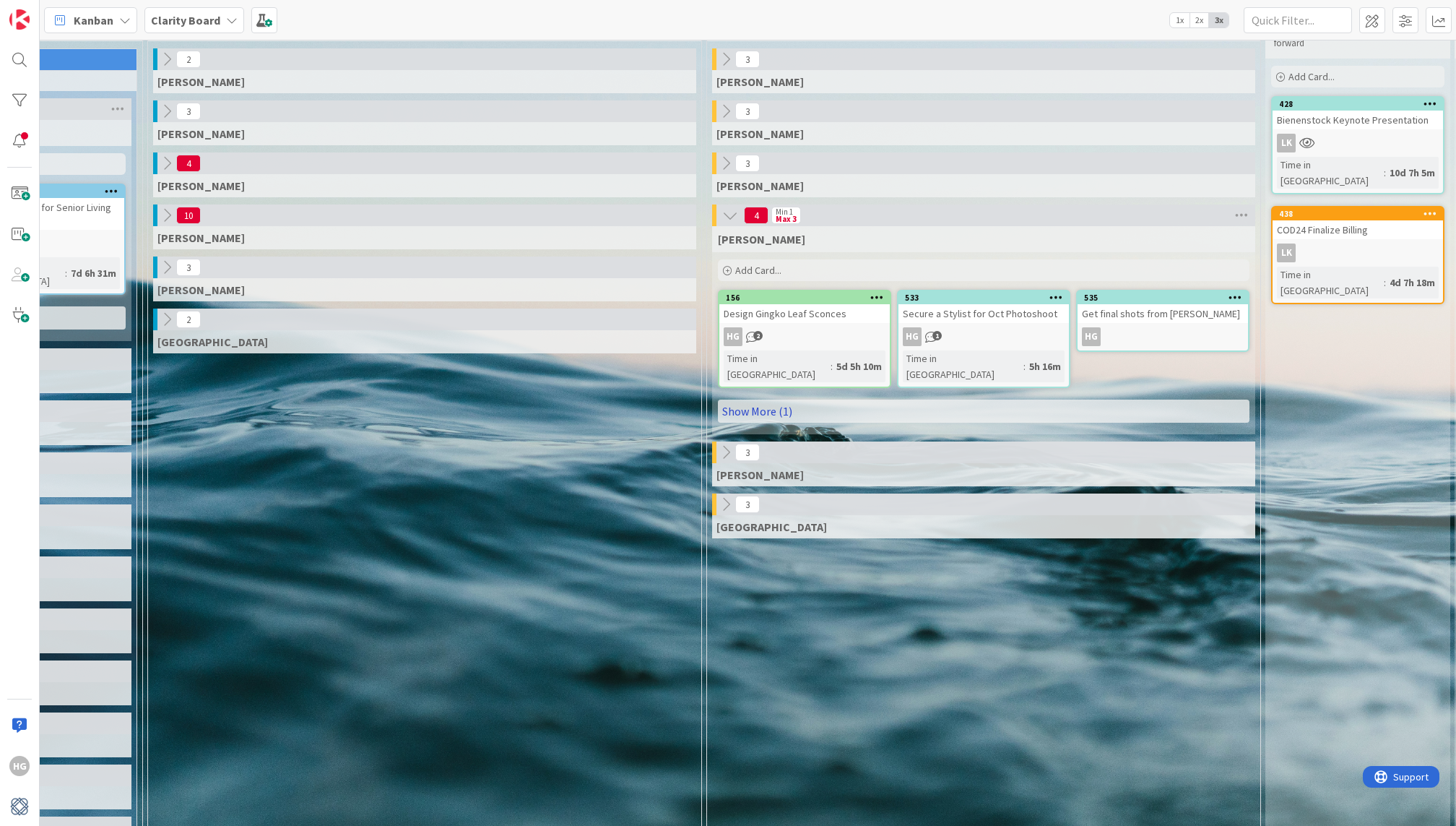
click at [785, 403] on link "Show More (1)" at bounding box center [984, 411] width 532 height 23
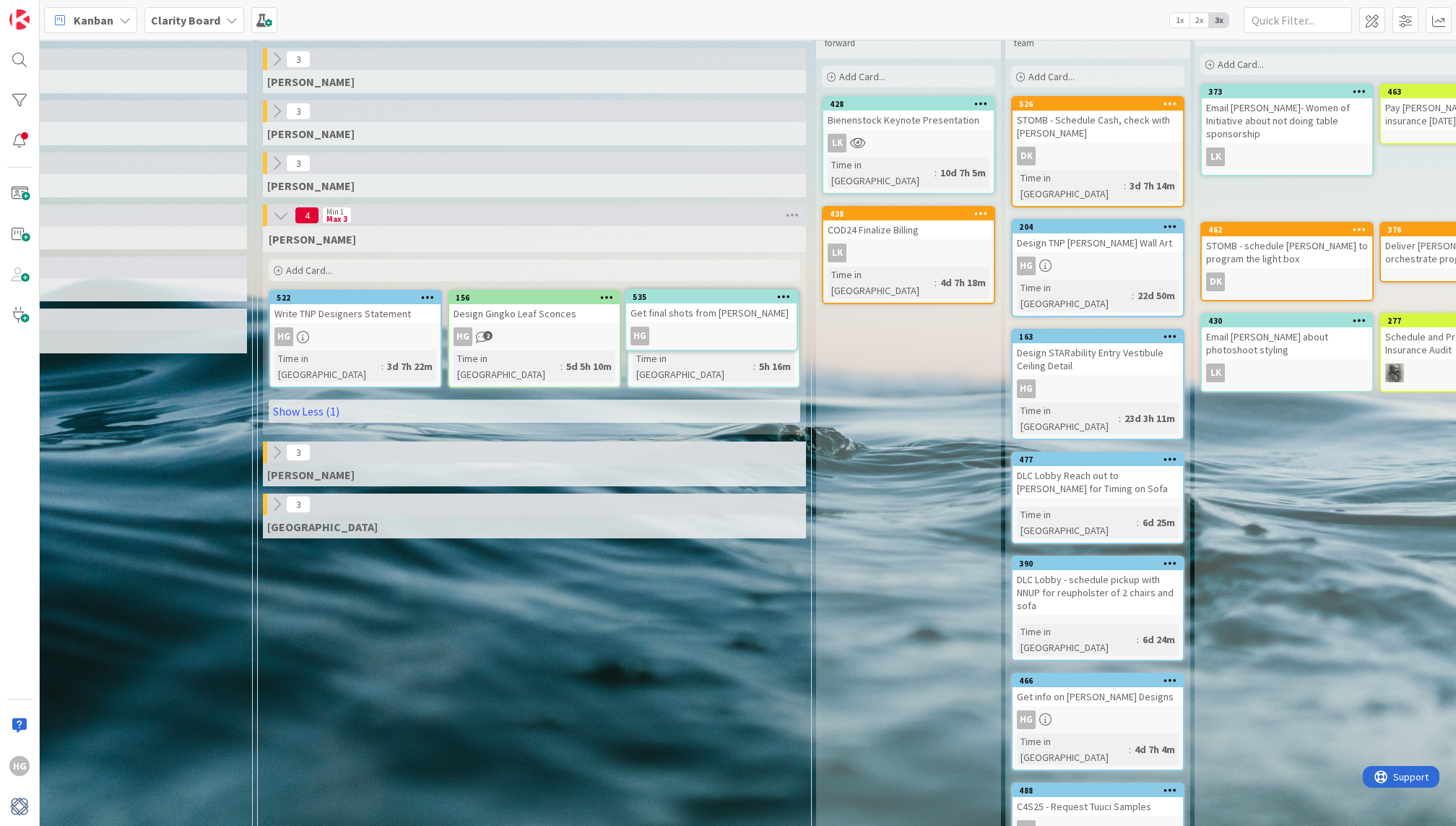
scroll to position [0, 0]
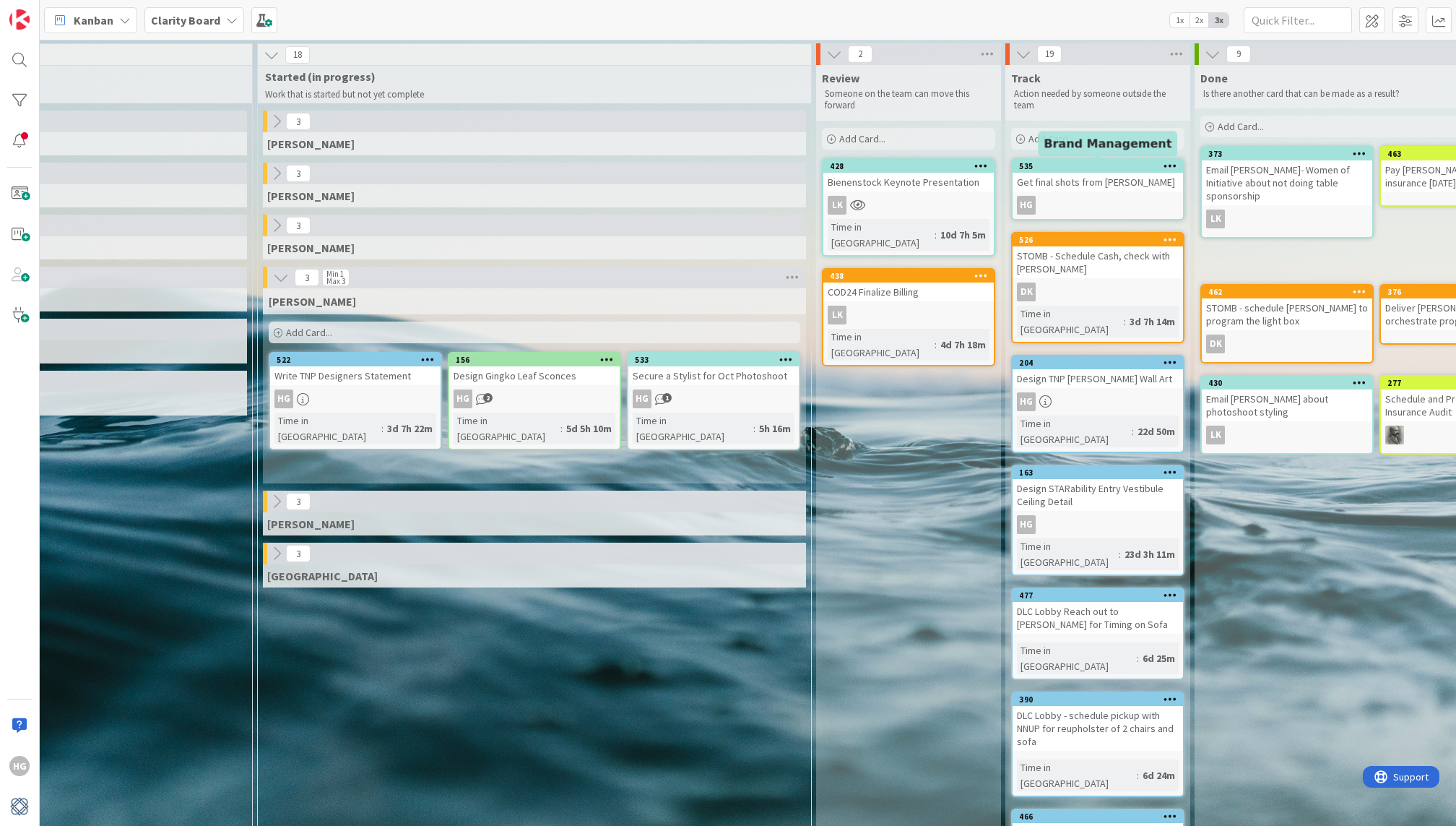
click at [1093, 169] on div "535" at bounding box center [1101, 166] width 164 height 10
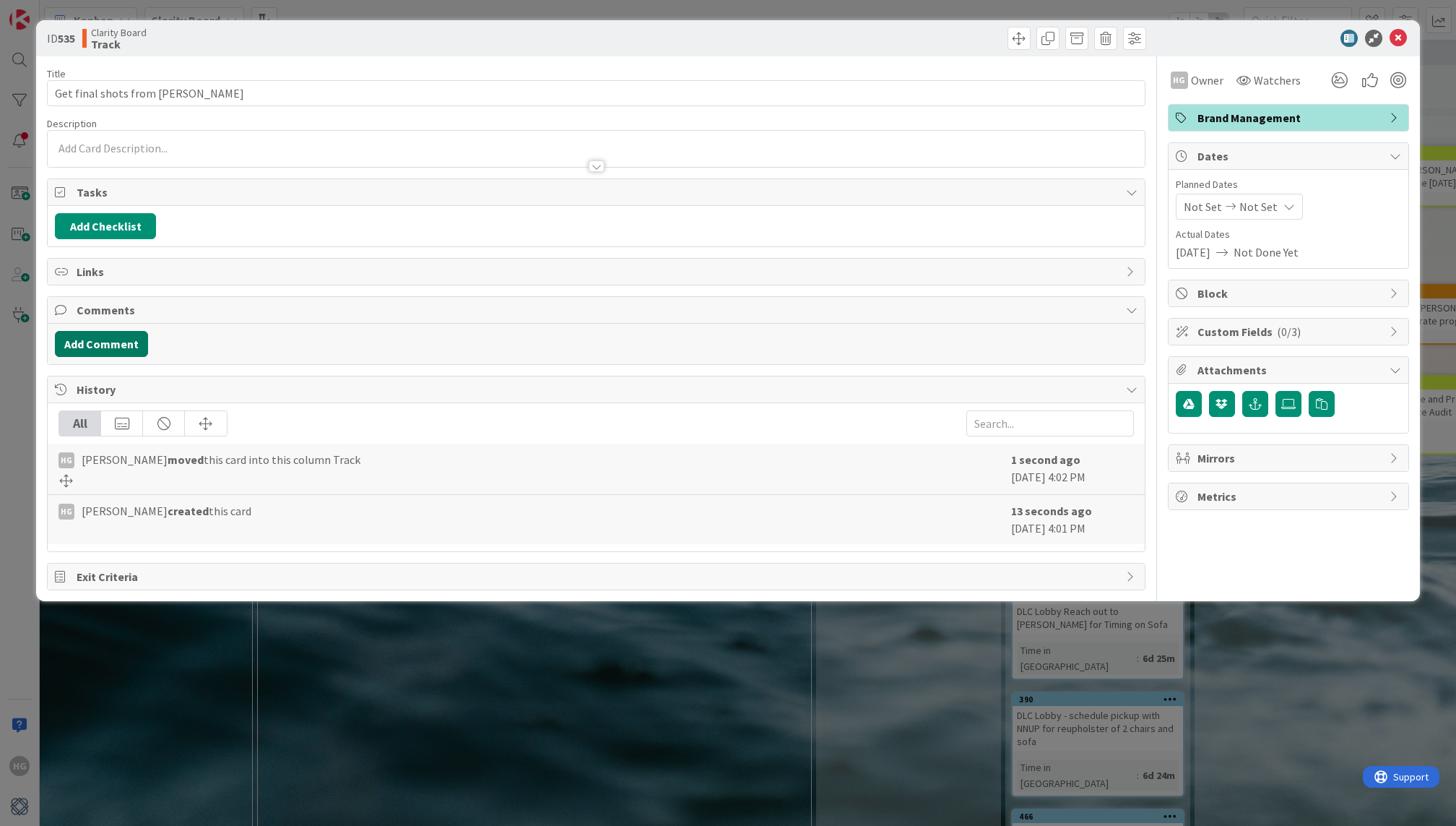
click at [93, 343] on button "Add Comment" at bounding box center [101, 344] width 93 height 26
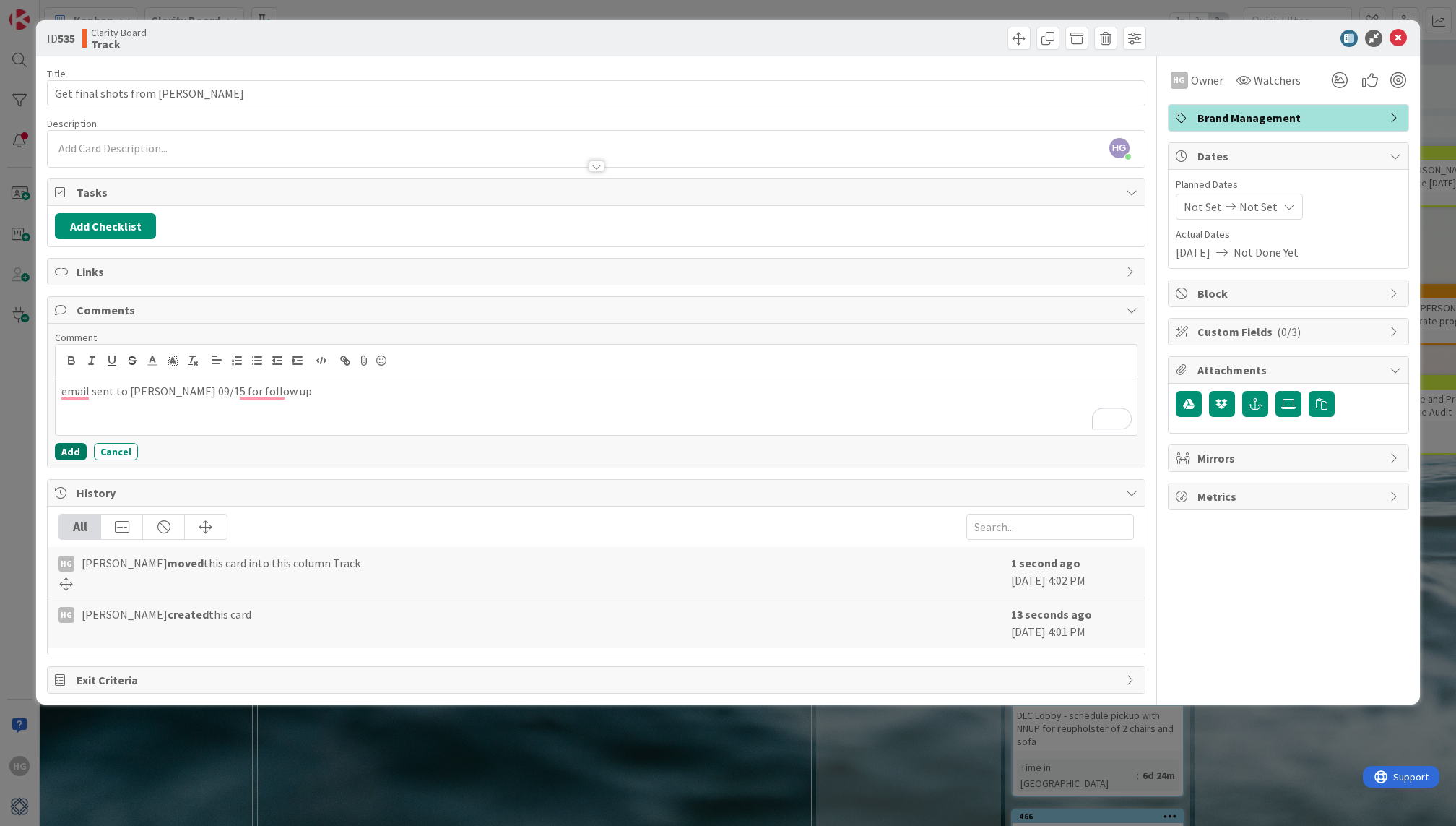
click at [57, 454] on button "Add" at bounding box center [71, 451] width 32 height 17
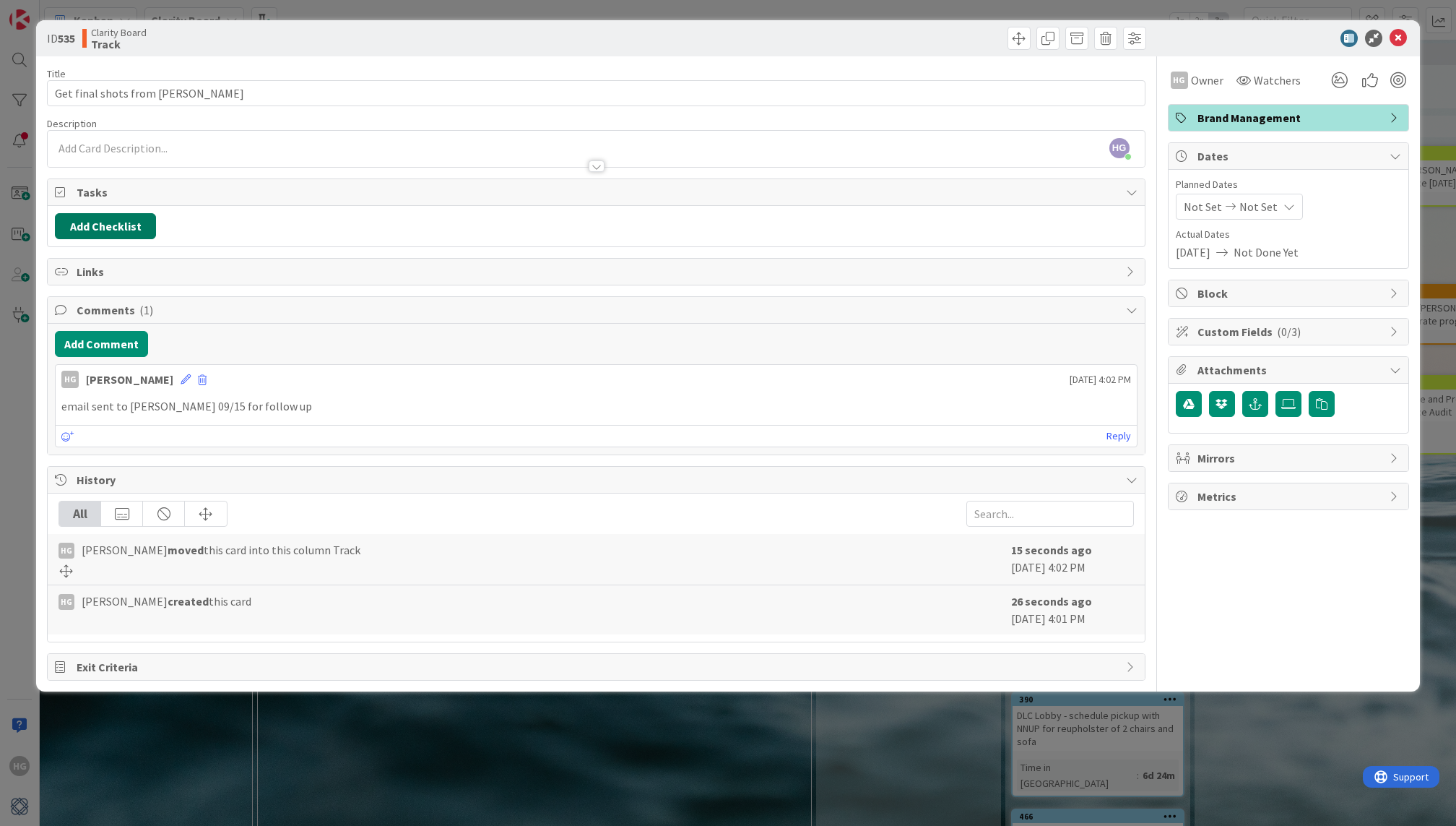
click at [118, 223] on button "Add Checklist" at bounding box center [106, 226] width 101 height 26
type input "09/15"
click at [86, 332] on button "Add" at bounding box center [81, 328] width 38 height 26
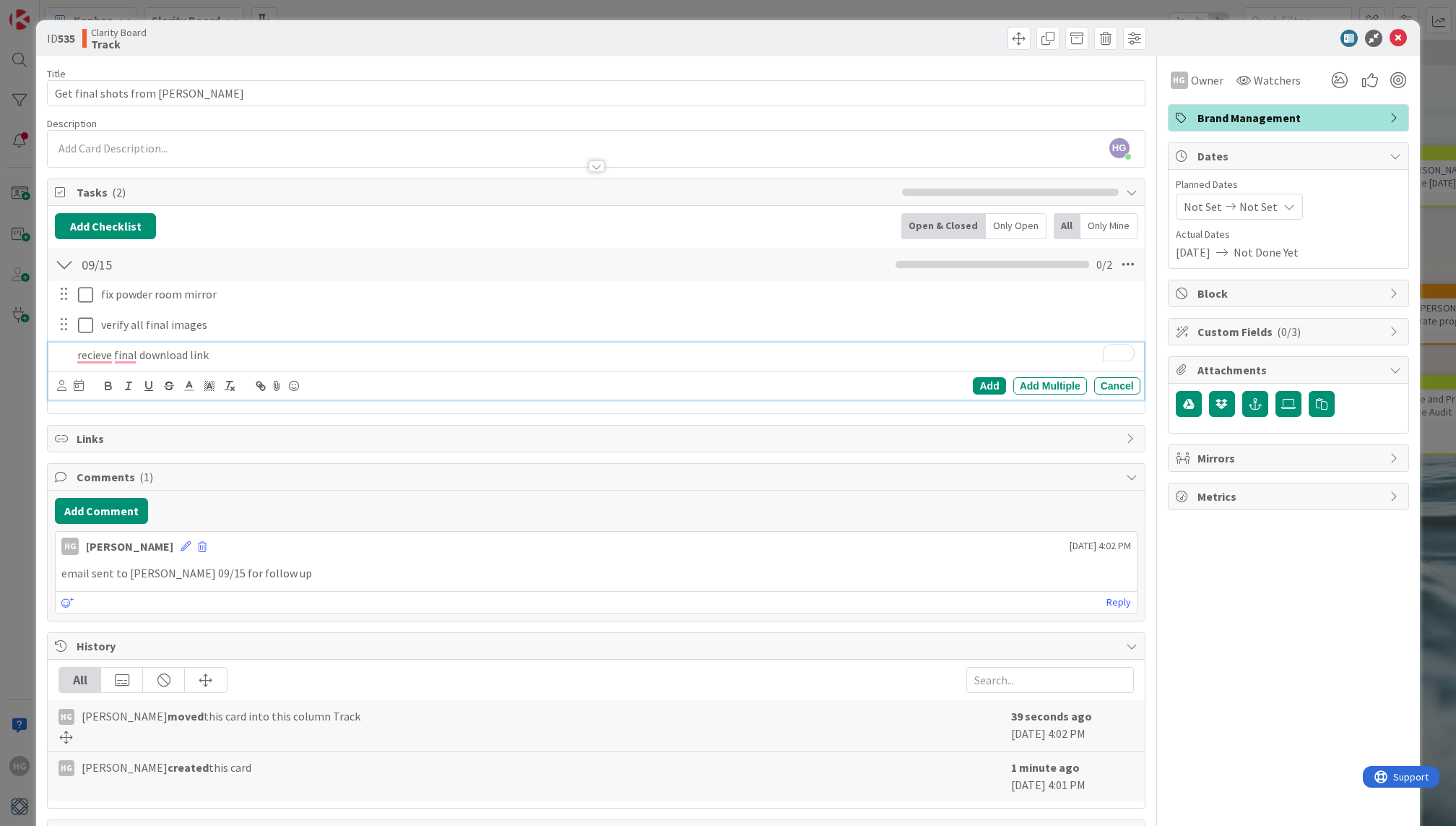
click at [86, 357] on p "recieve final download link" at bounding box center [606, 355] width 1057 height 17
click at [138, 352] on p "Receive final download link" at bounding box center [606, 355] width 1057 height 17
click at [127, 352] on p "Receive final download link" at bounding box center [606, 355] width 1057 height 17
click at [239, 351] on p "Receive final download link" at bounding box center [606, 355] width 1057 height 17
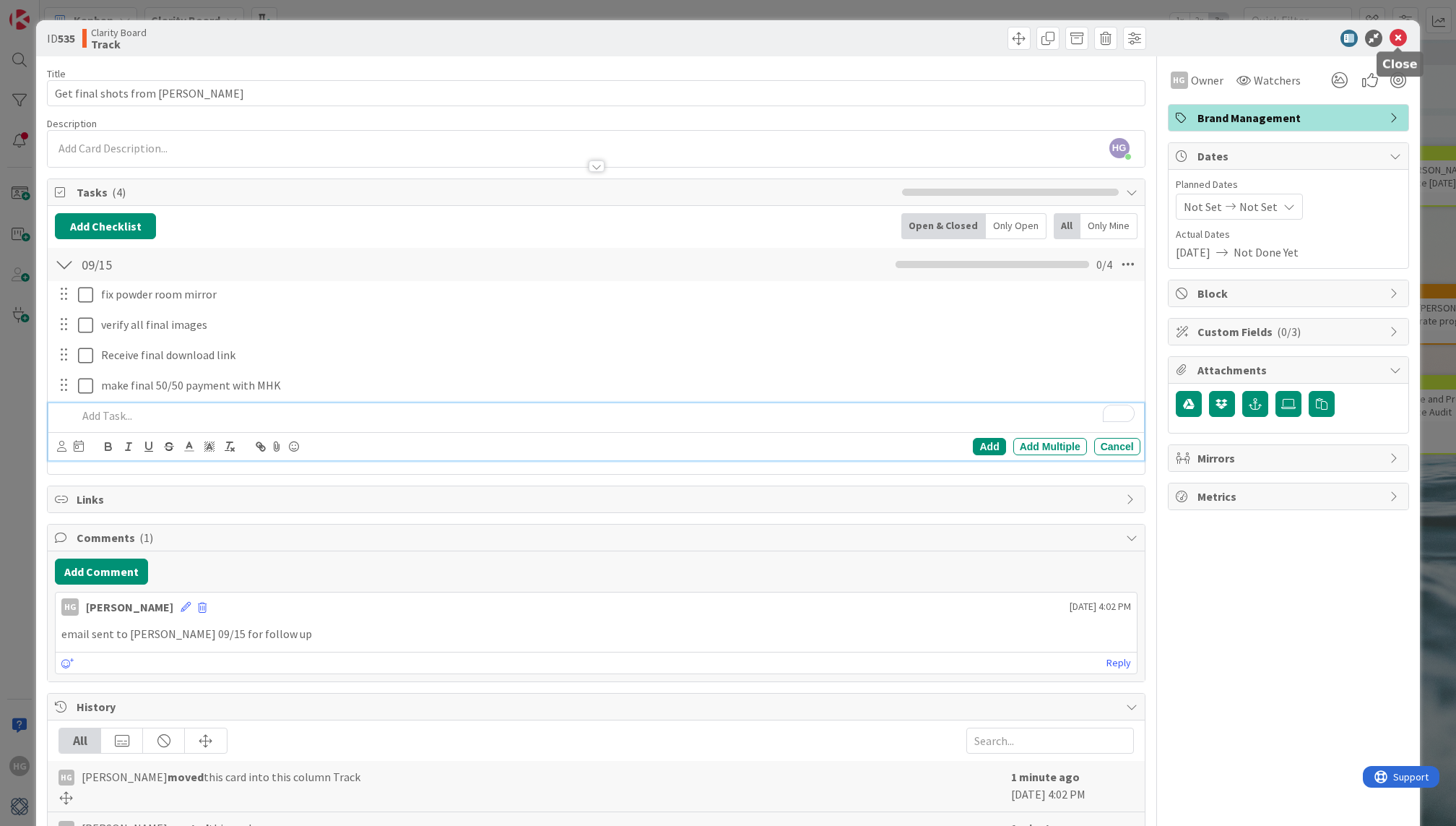
click at [1405, 33] on icon at bounding box center [1398, 38] width 17 height 17
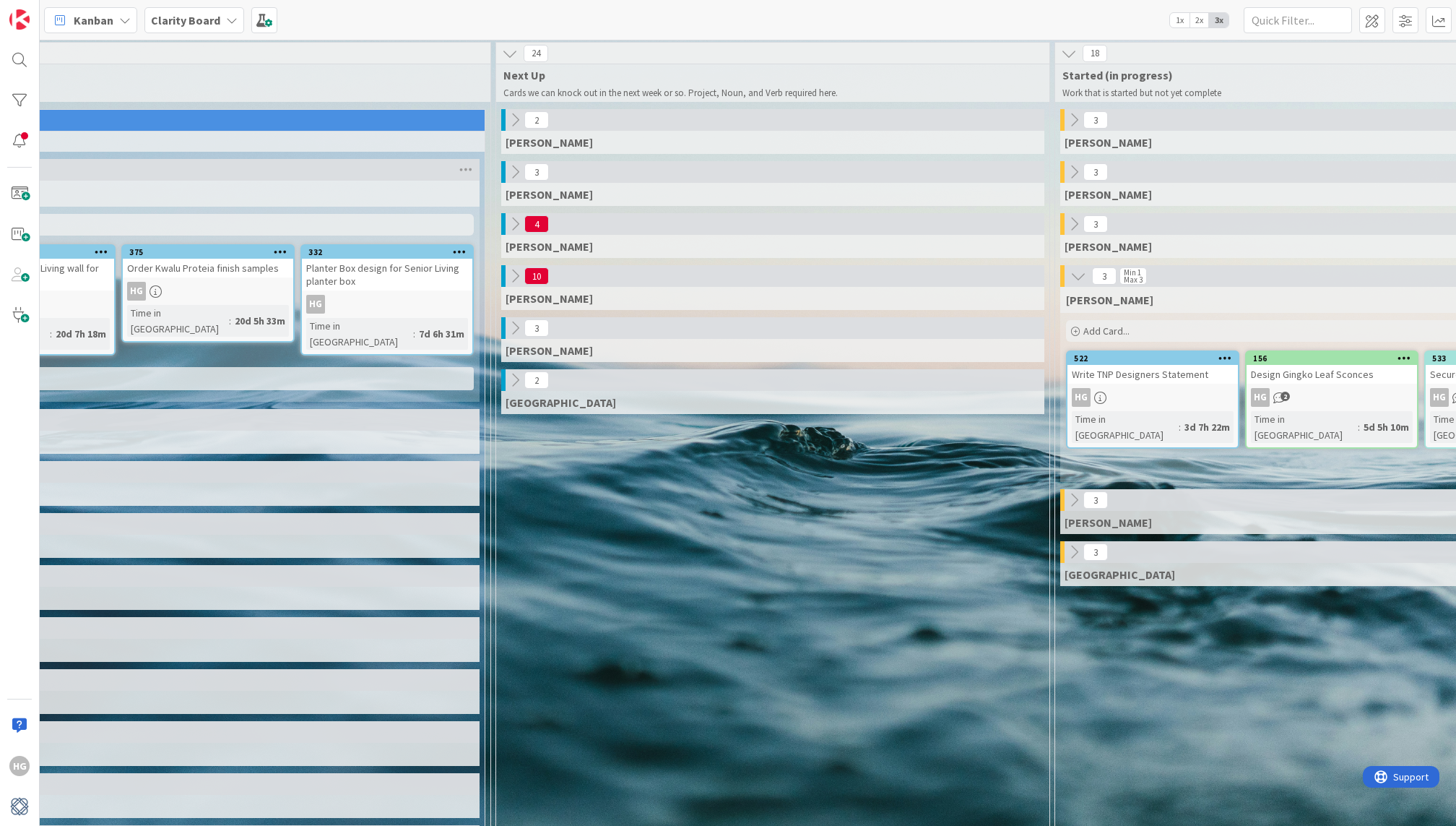
scroll to position [1, 276]
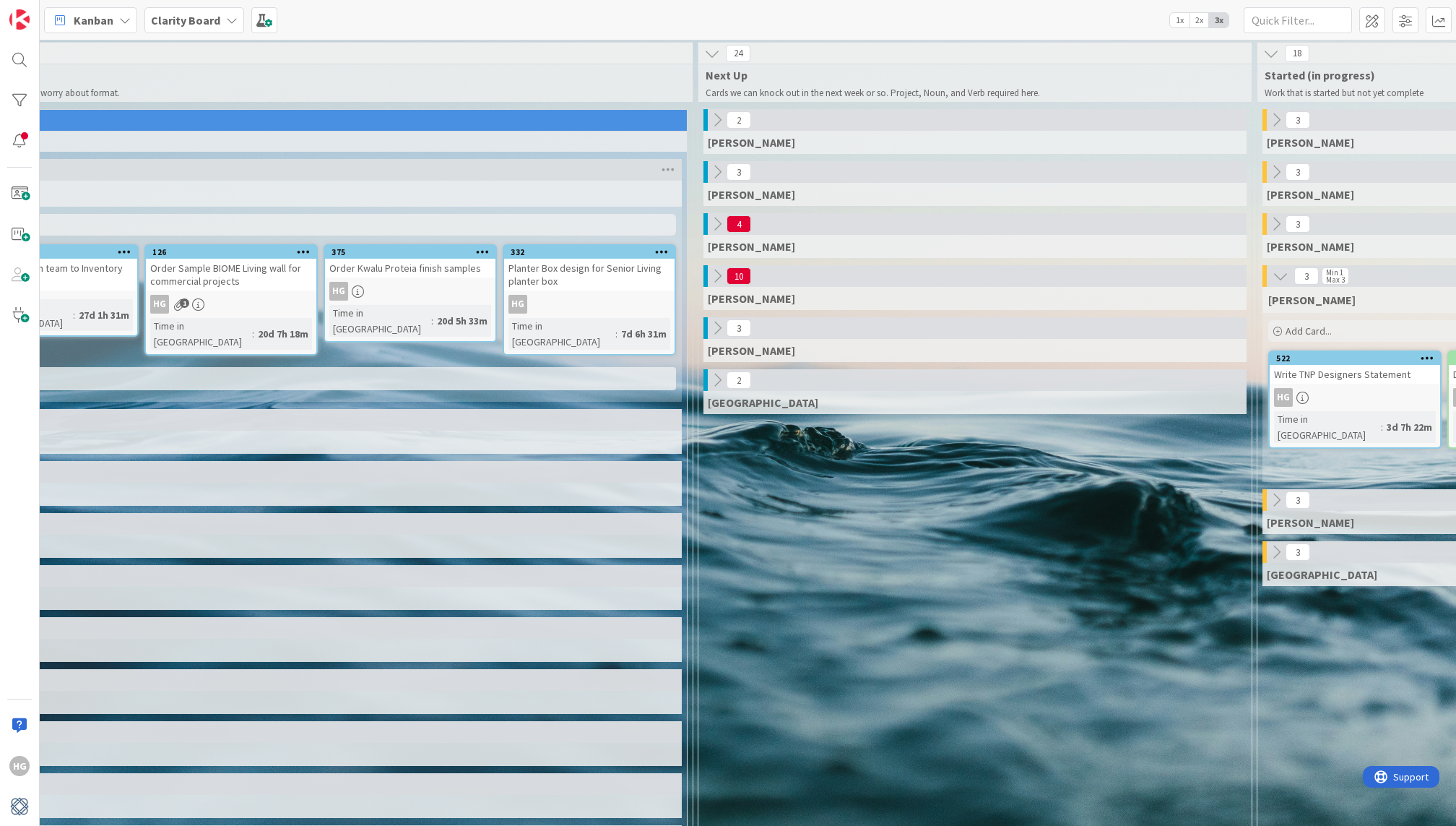
click at [714, 281] on icon at bounding box center [717, 276] width 16 height 16
